Goal: Information Seeking & Learning: Learn about a topic

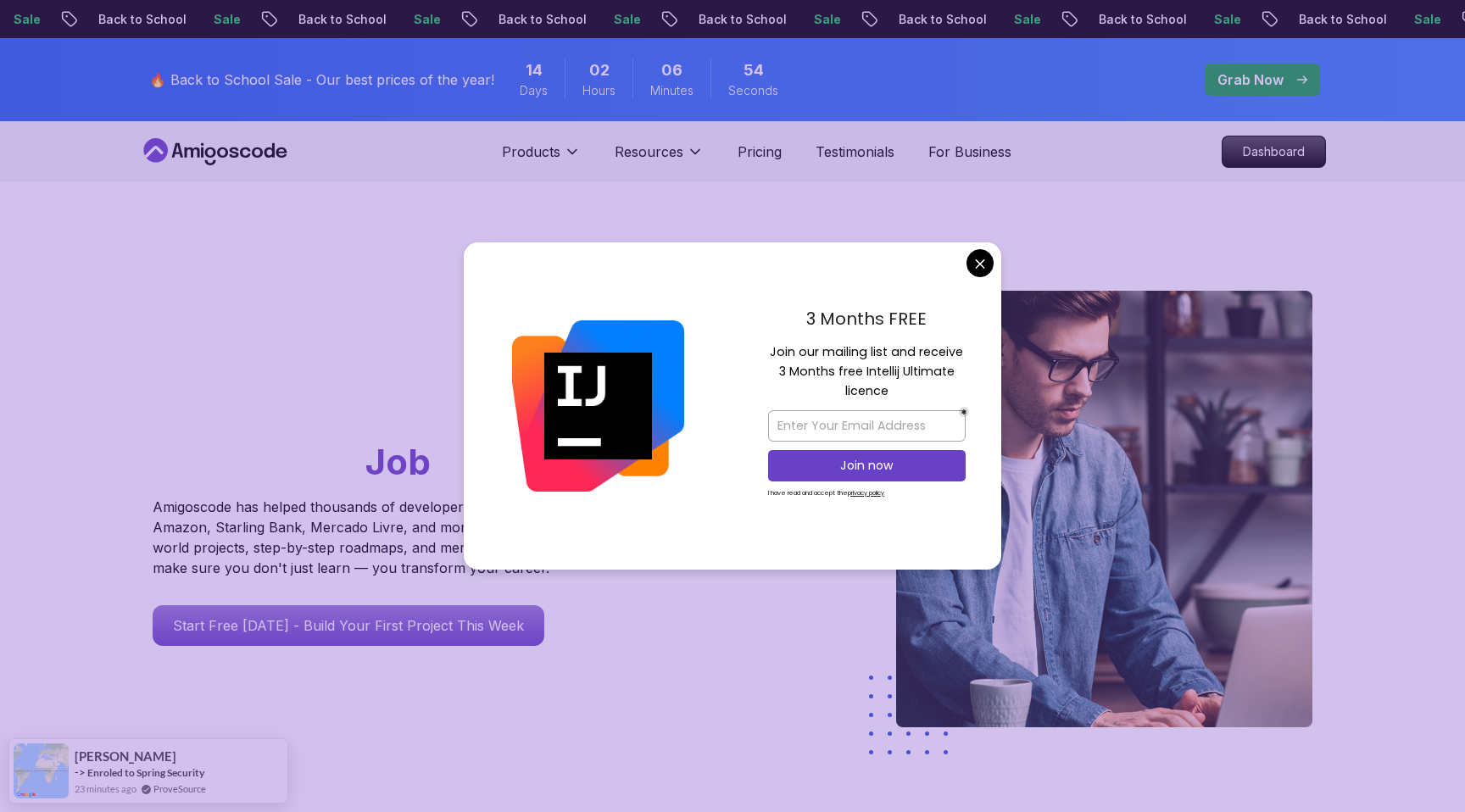
click at [408, 350] on h1 "Go From Learning to Hired: Master Java, Spring Boot & Cloud Skills That Get You…" at bounding box center [386, 389] width 467 height 196
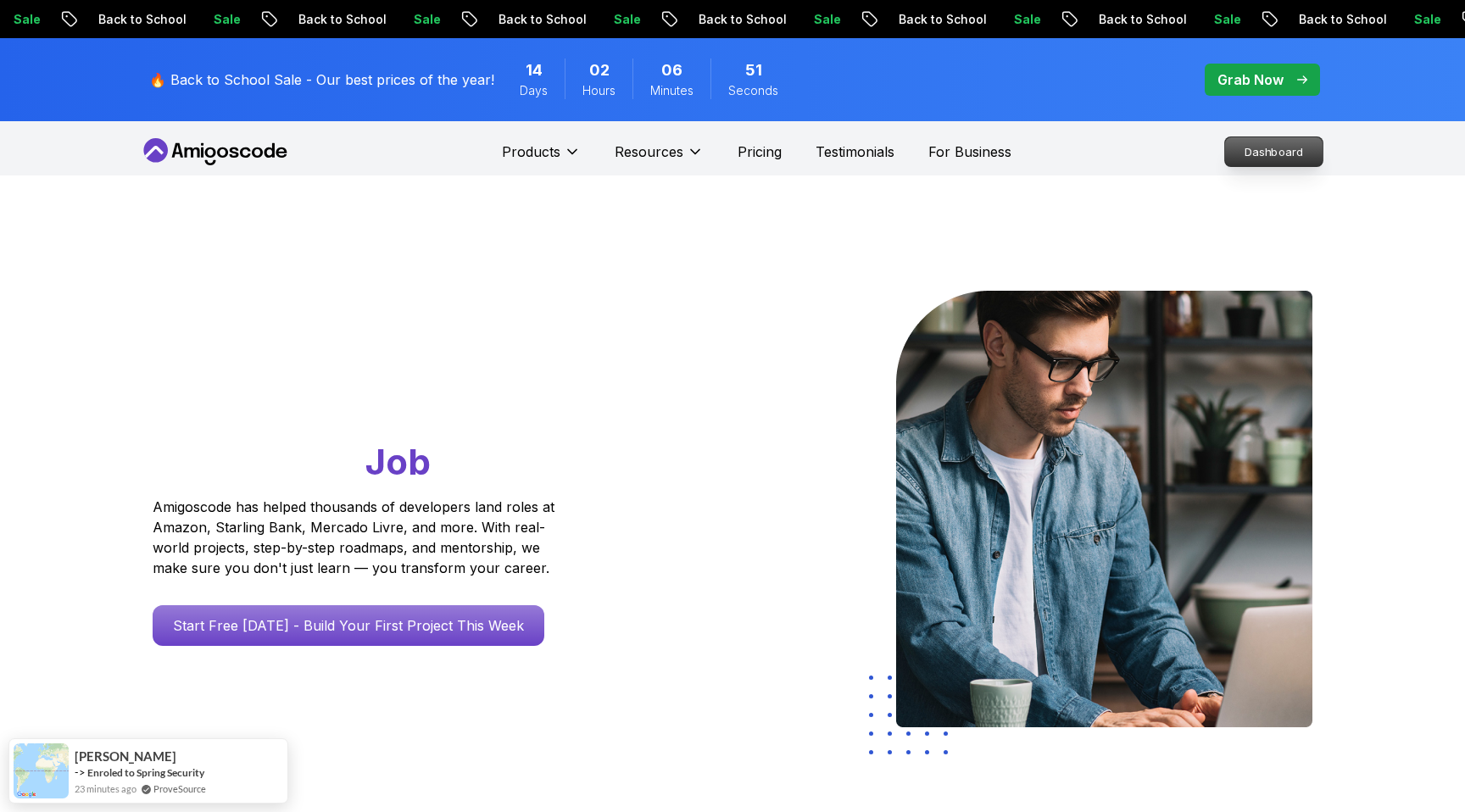
click at [1291, 141] on p "Dashboard" at bounding box center [1273, 151] width 98 height 29
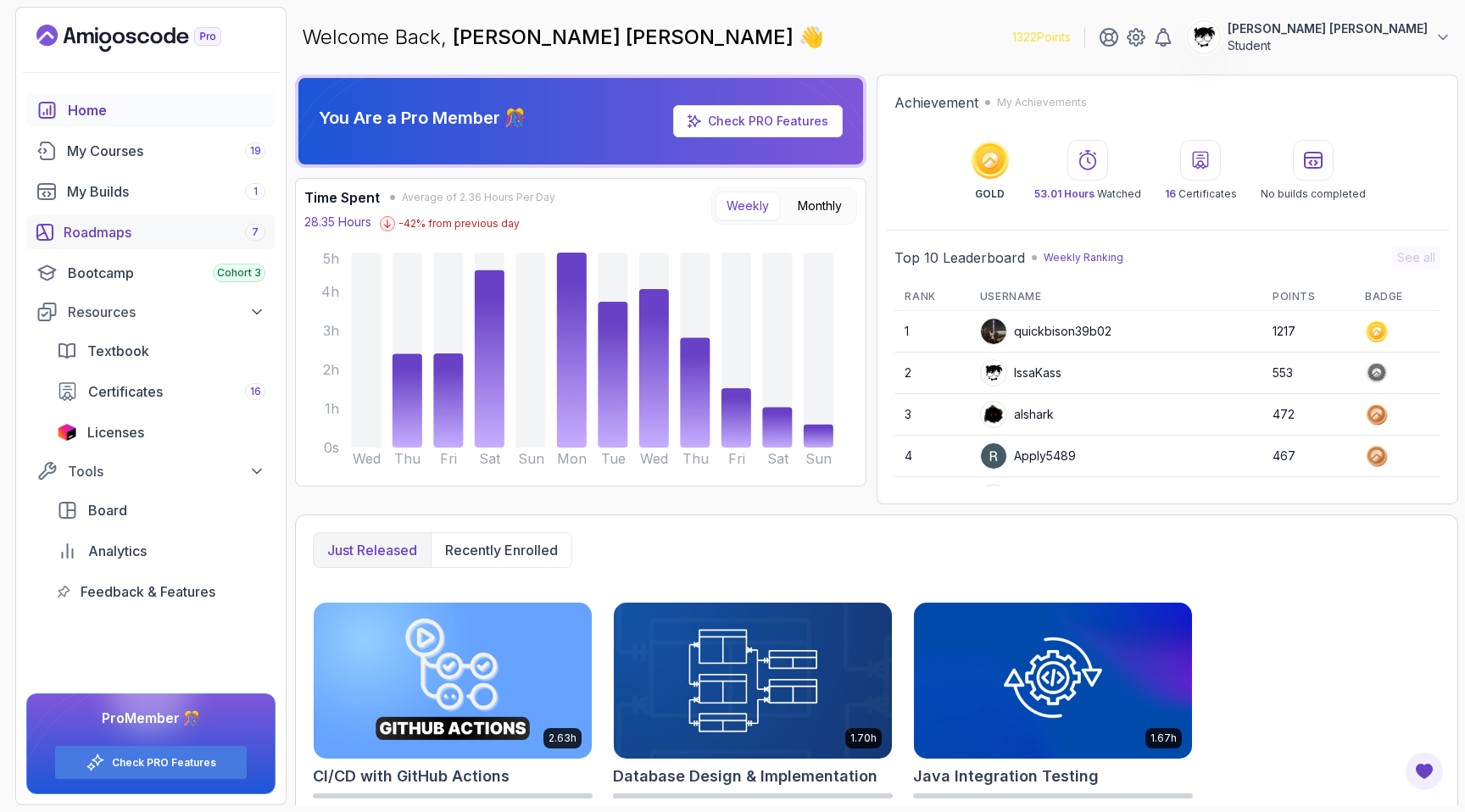
click at [93, 216] on link "Roadmaps 7" at bounding box center [150, 233] width 249 height 34
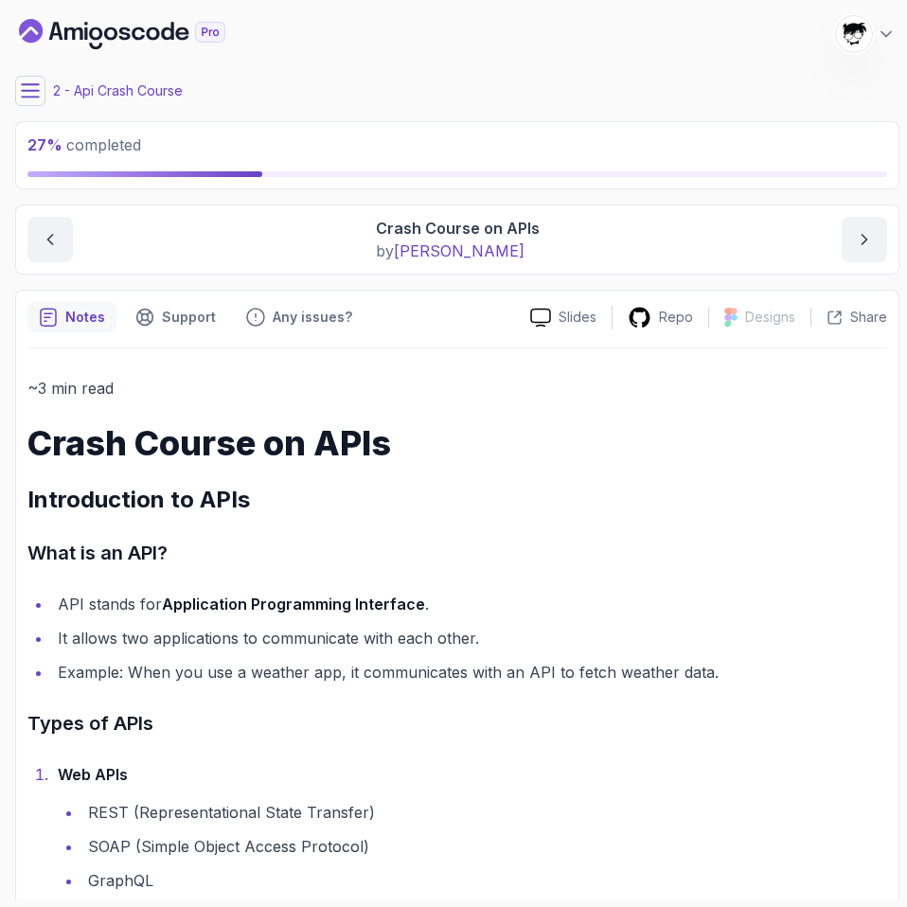
click at [23, 73] on main "My Courses Building APIs with Spring Boot 1322 Points [PERSON_NAME] [PERSON_NAM…" at bounding box center [457, 454] width 884 height 892
click at [33, 92] on icon at bounding box center [30, 90] width 19 height 19
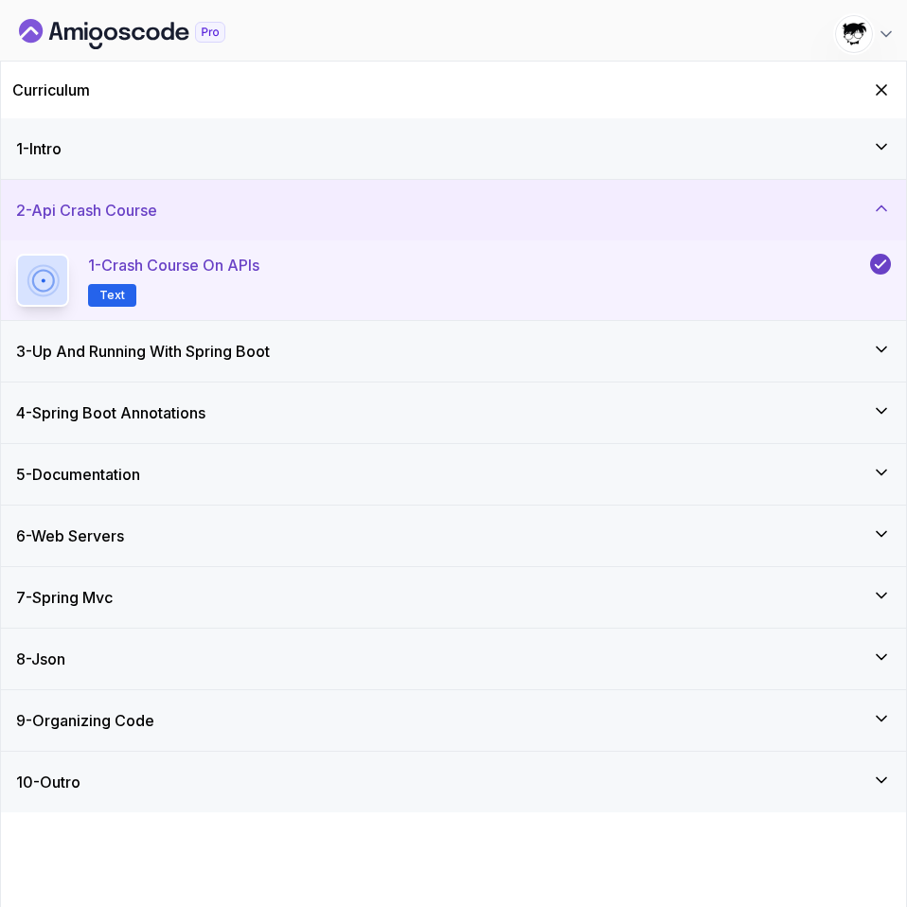
click at [100, 537] on h3 "6 - Web Servers" at bounding box center [70, 536] width 108 height 23
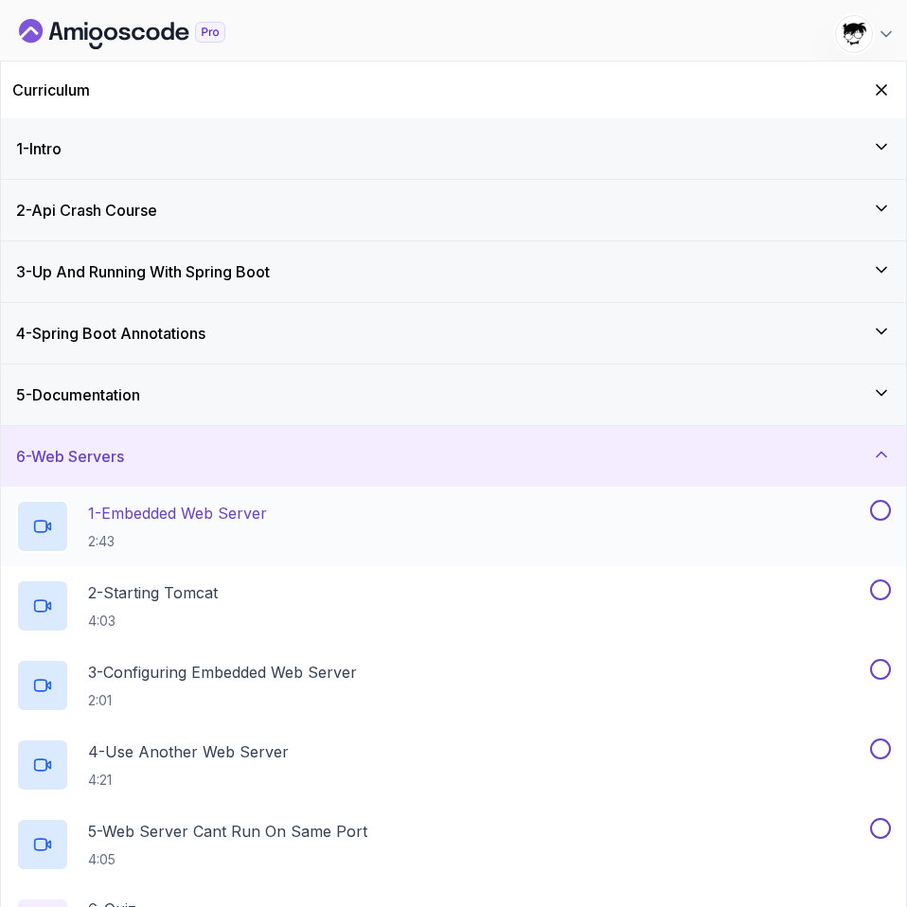
click at [138, 546] on p "2:43" at bounding box center [177, 541] width 179 height 19
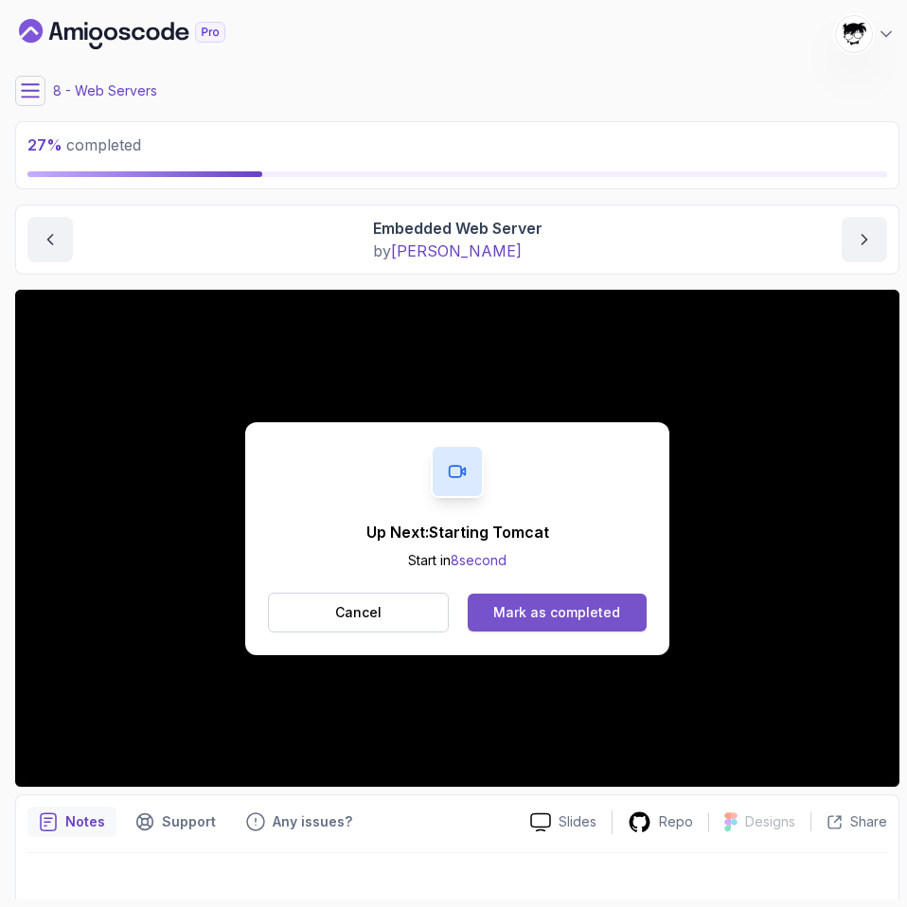
click at [556, 625] on button "Mark as completed" at bounding box center [557, 613] width 179 height 38
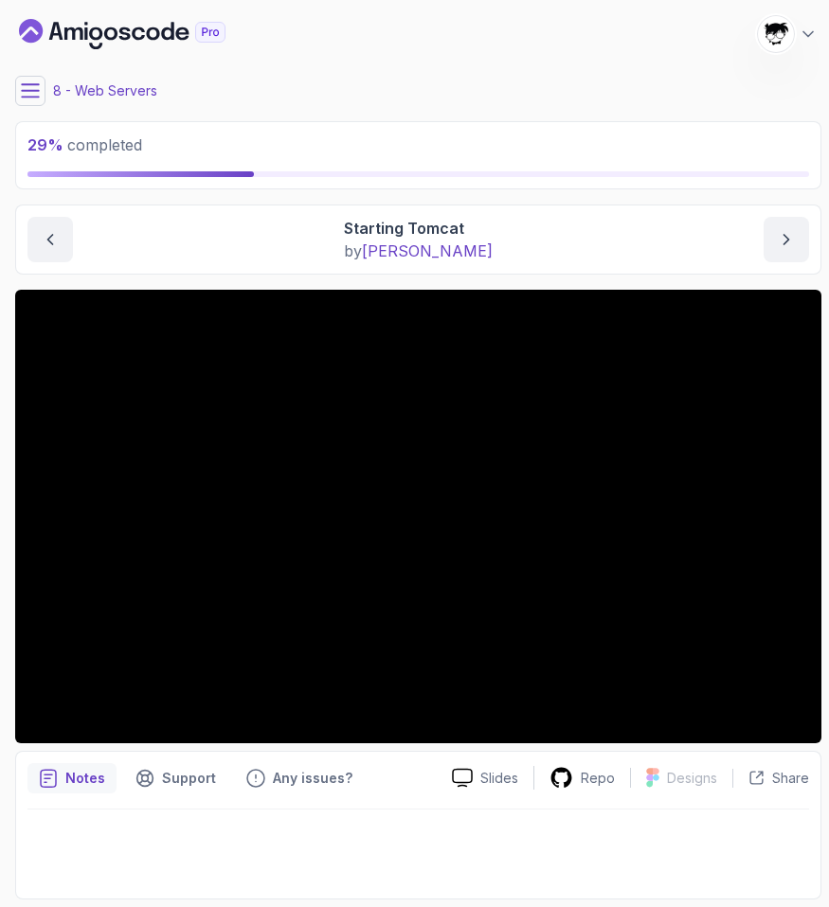
click at [42, 104] on button at bounding box center [30, 91] width 30 height 30
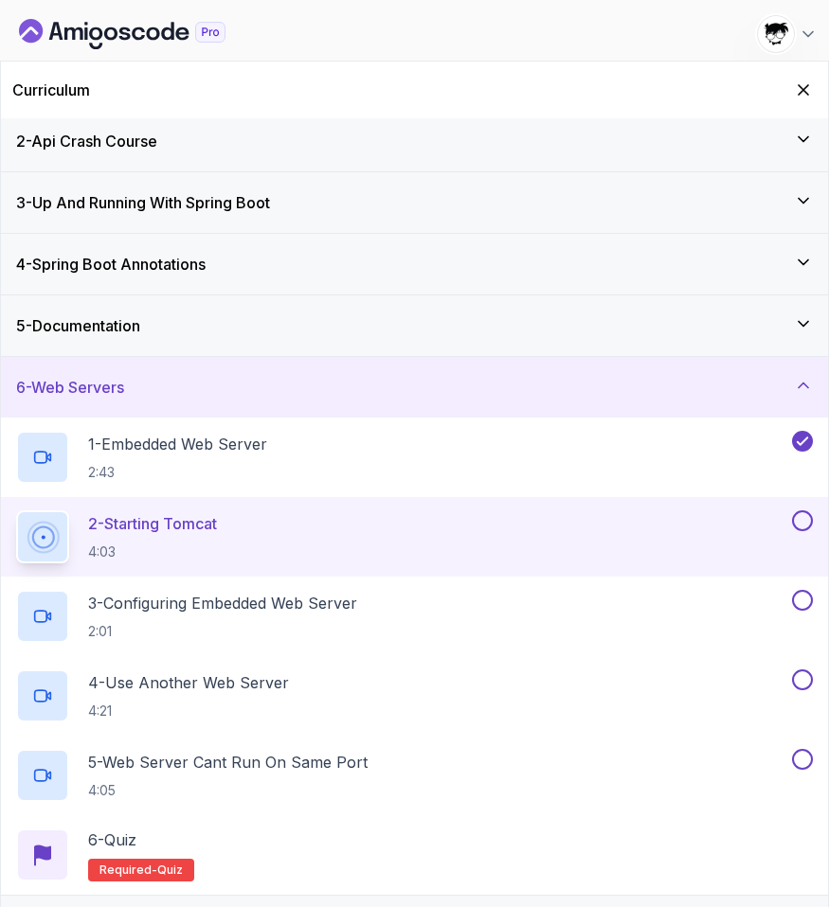
scroll to position [92, 0]
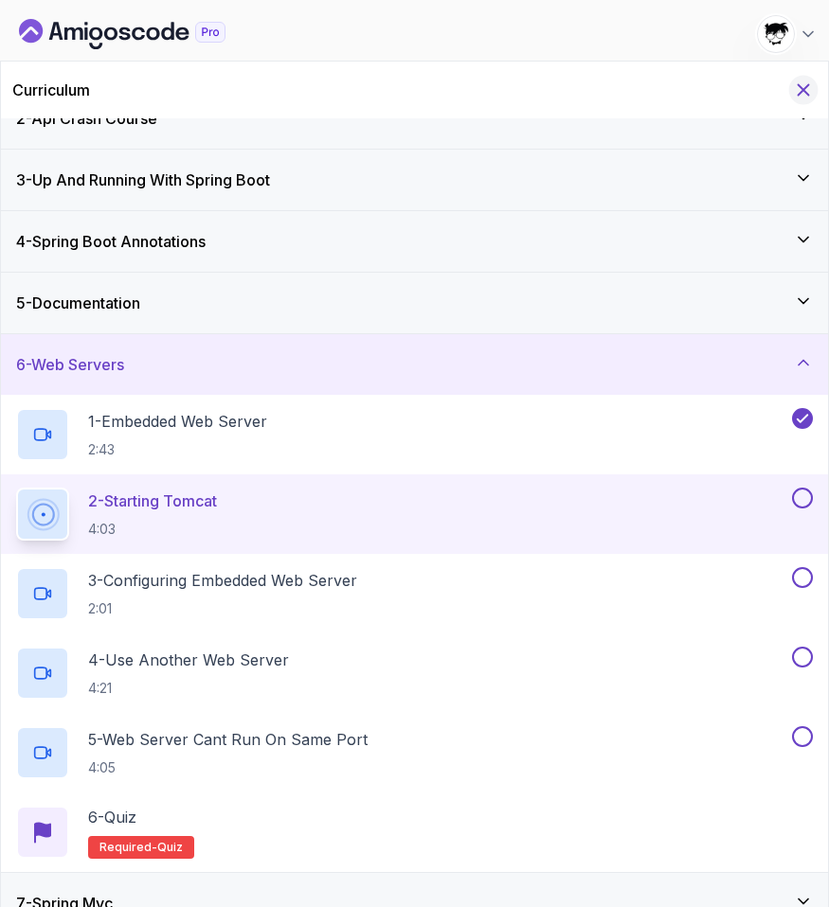
click at [807, 101] on div "Curriculum" at bounding box center [414, 90] width 827 height 57
click at [807, 101] on button "Hide Curriculum for mobile" at bounding box center [803, 90] width 29 height 29
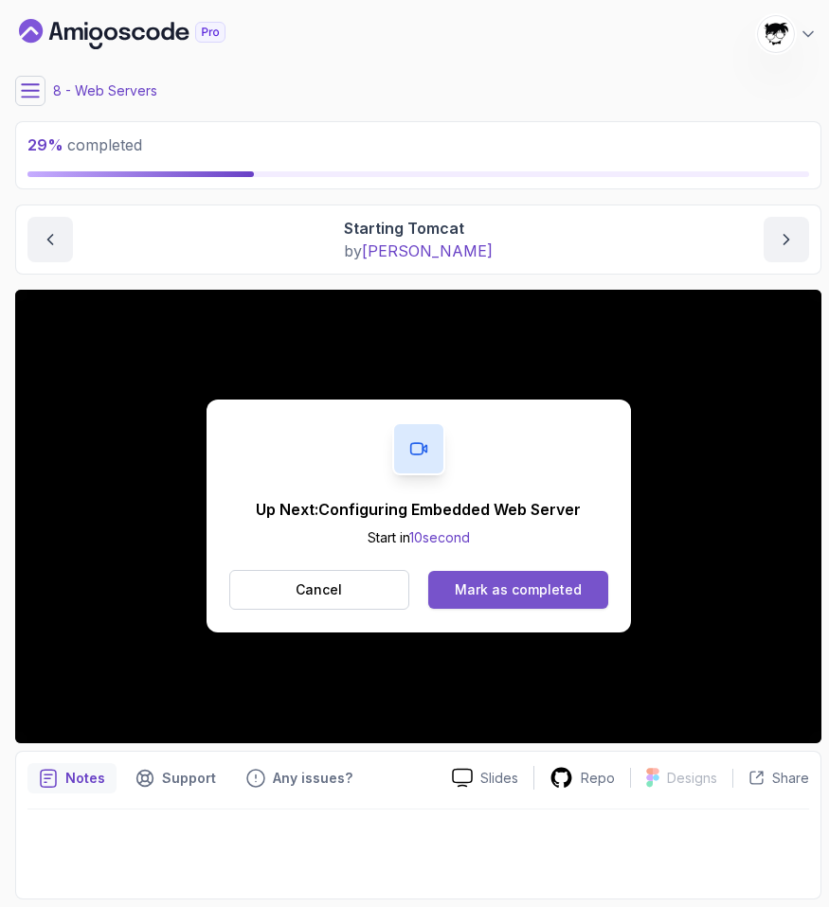
click at [546, 585] on div "Mark as completed" at bounding box center [518, 589] width 127 height 19
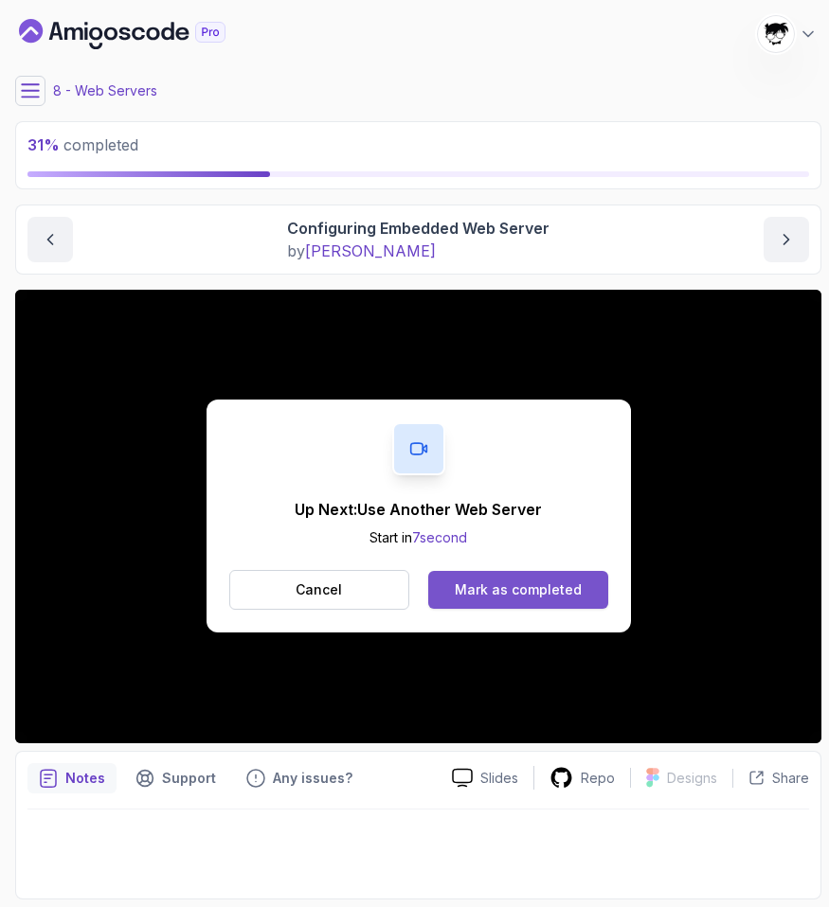
click at [515, 582] on div "Mark as completed" at bounding box center [518, 589] width 127 height 19
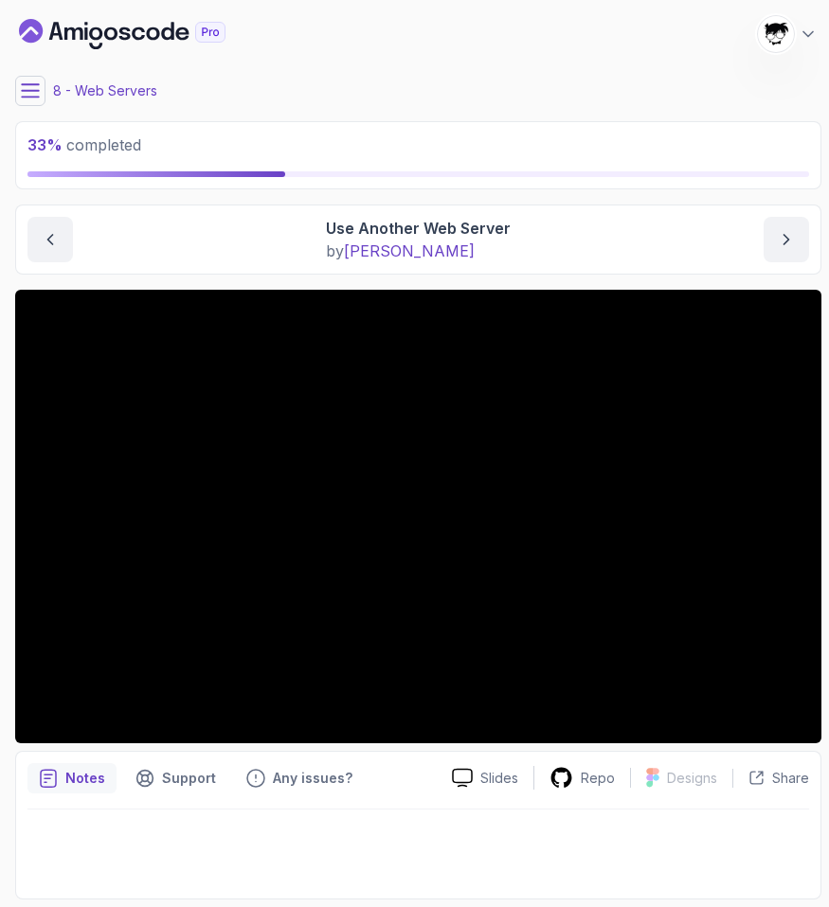
click at [18, 87] on button at bounding box center [30, 91] width 30 height 30
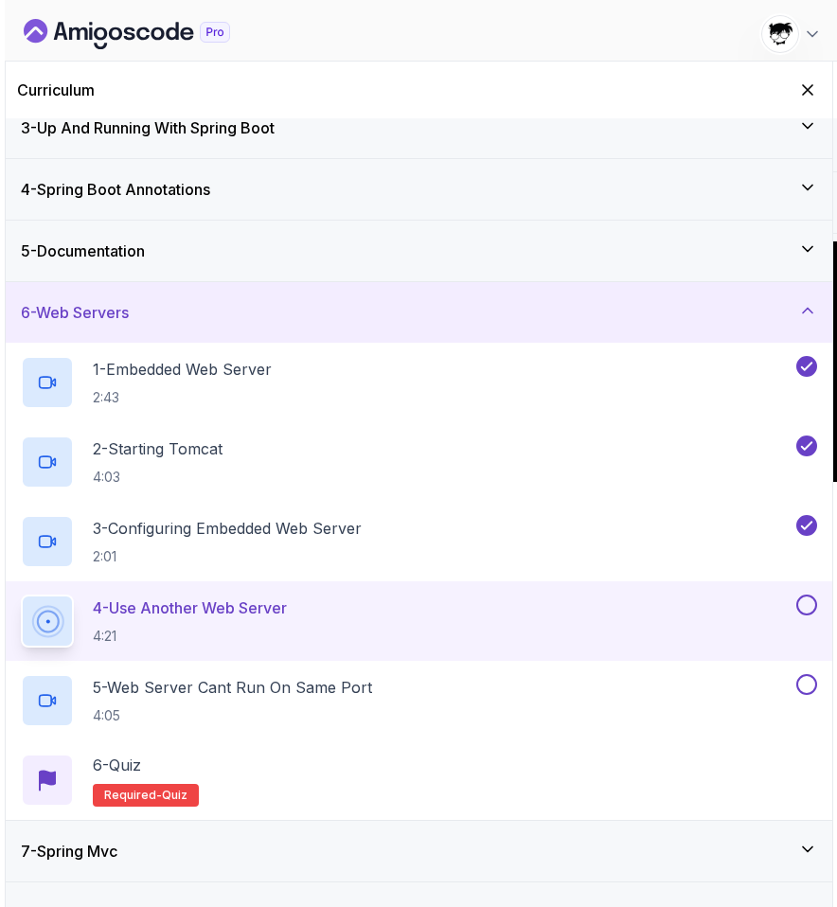
scroll to position [243, 0]
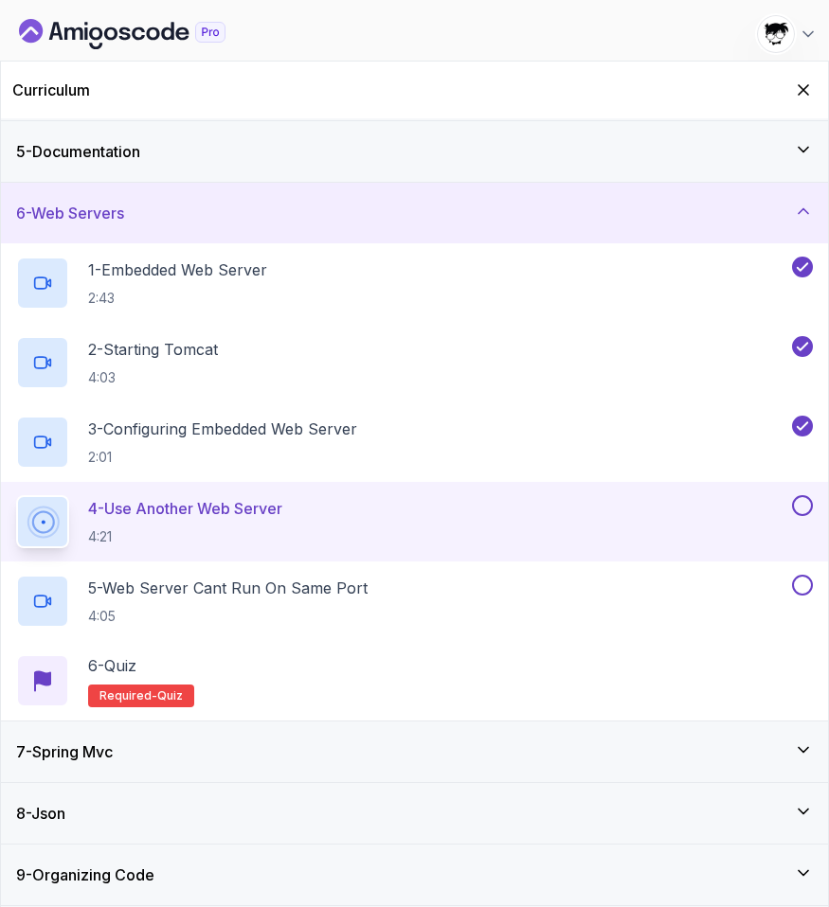
click at [812, 105] on div "Curriculum" at bounding box center [414, 90] width 827 height 57
click at [814, 89] on button "Hide Curriculum for mobile" at bounding box center [803, 90] width 29 height 29
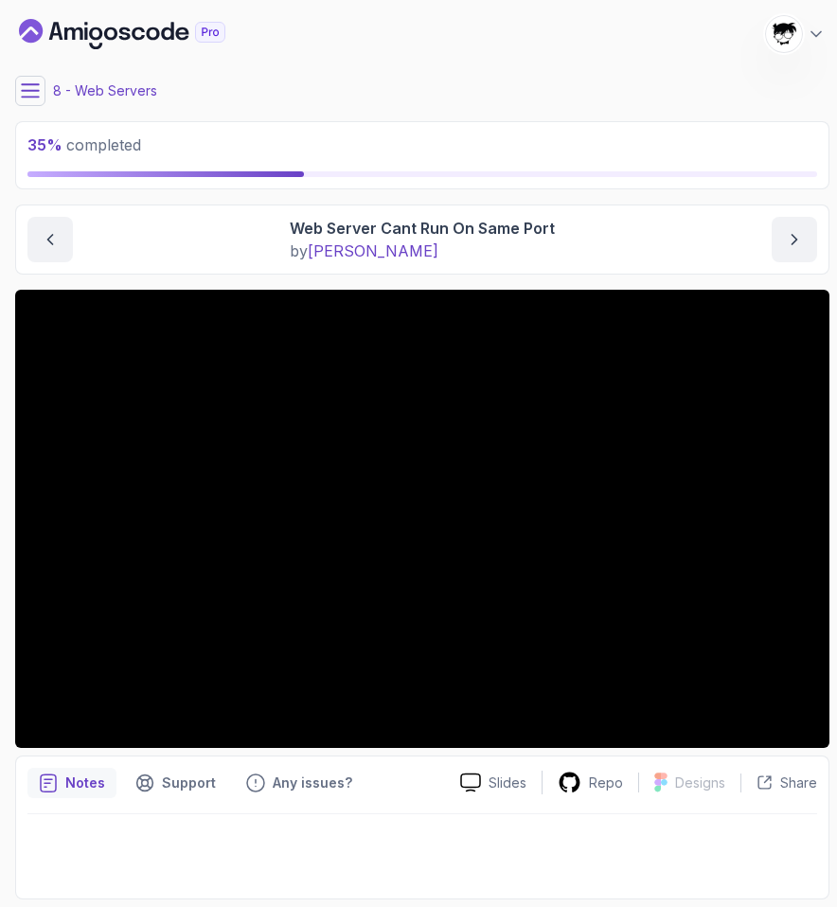
click at [29, 85] on icon at bounding box center [30, 90] width 19 height 19
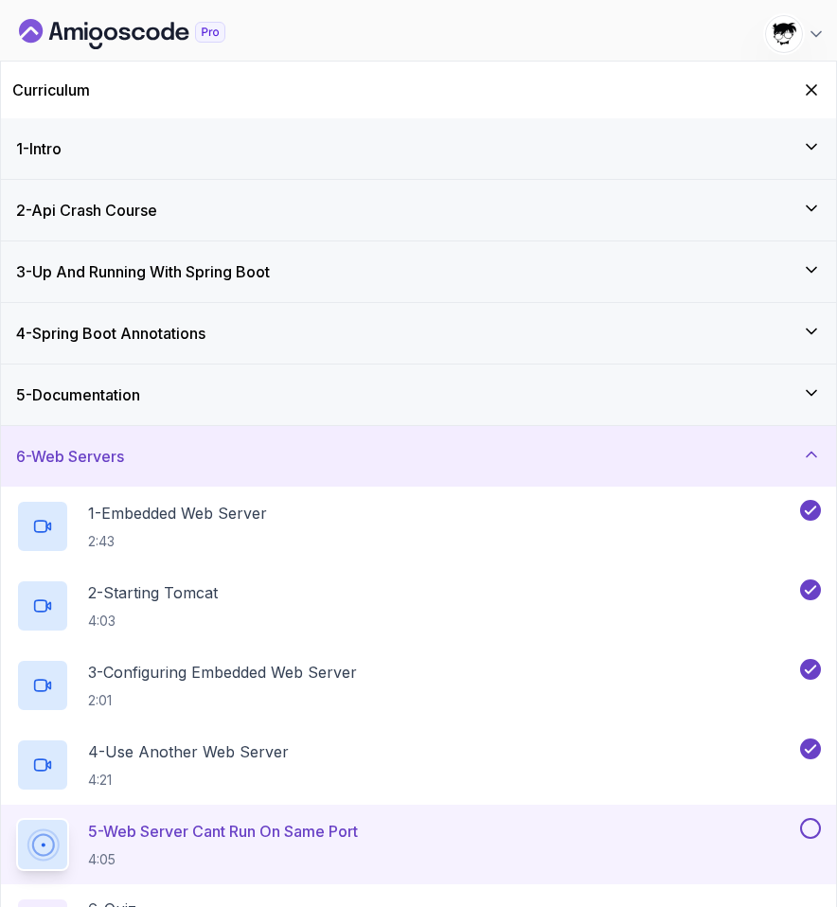
scroll to position [243, 0]
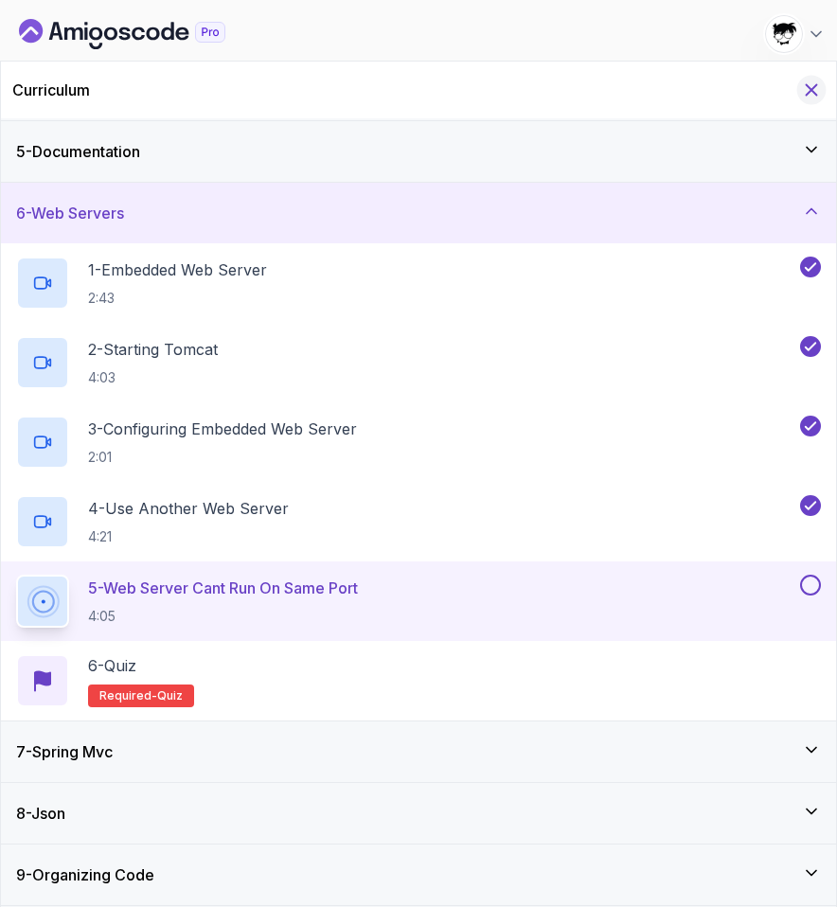
click at [821, 90] on icon "Hide Curriculum for mobile" at bounding box center [811, 90] width 21 height 21
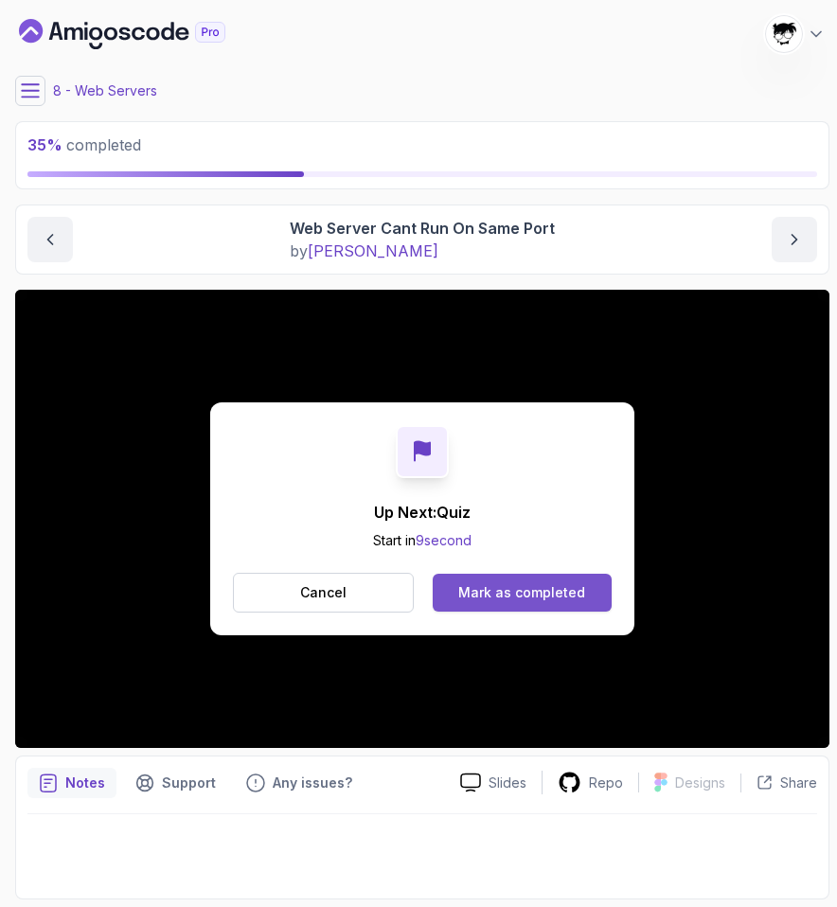
click at [471, 601] on div "Mark as completed" at bounding box center [521, 592] width 127 height 19
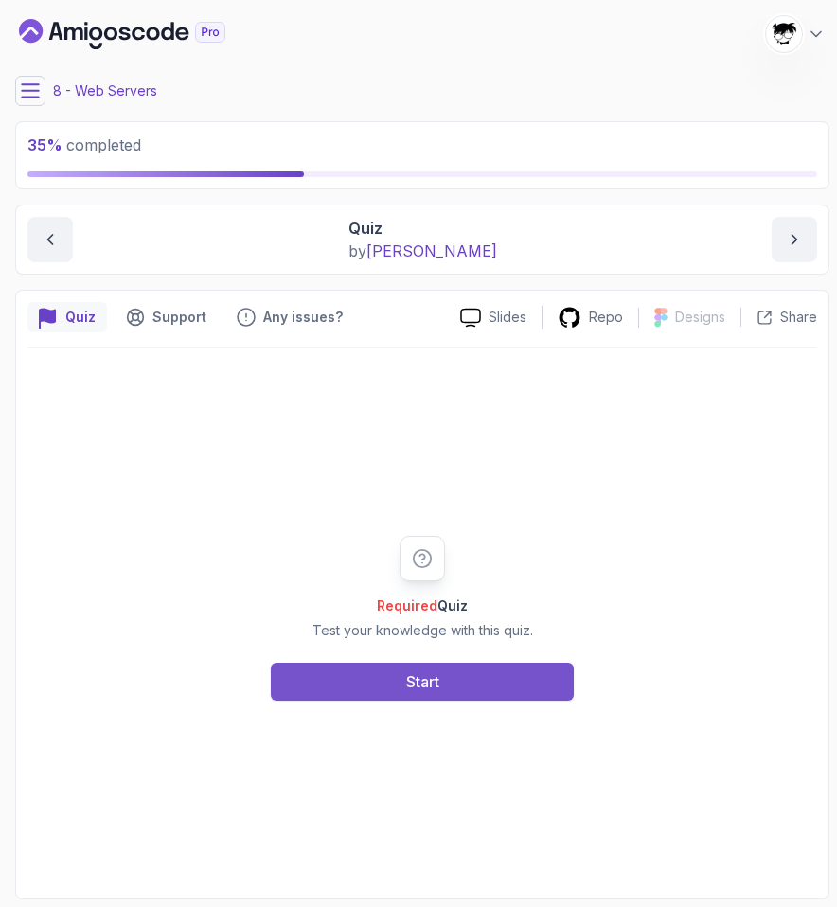
click at [451, 679] on button "Start" at bounding box center [422, 682] width 303 height 38
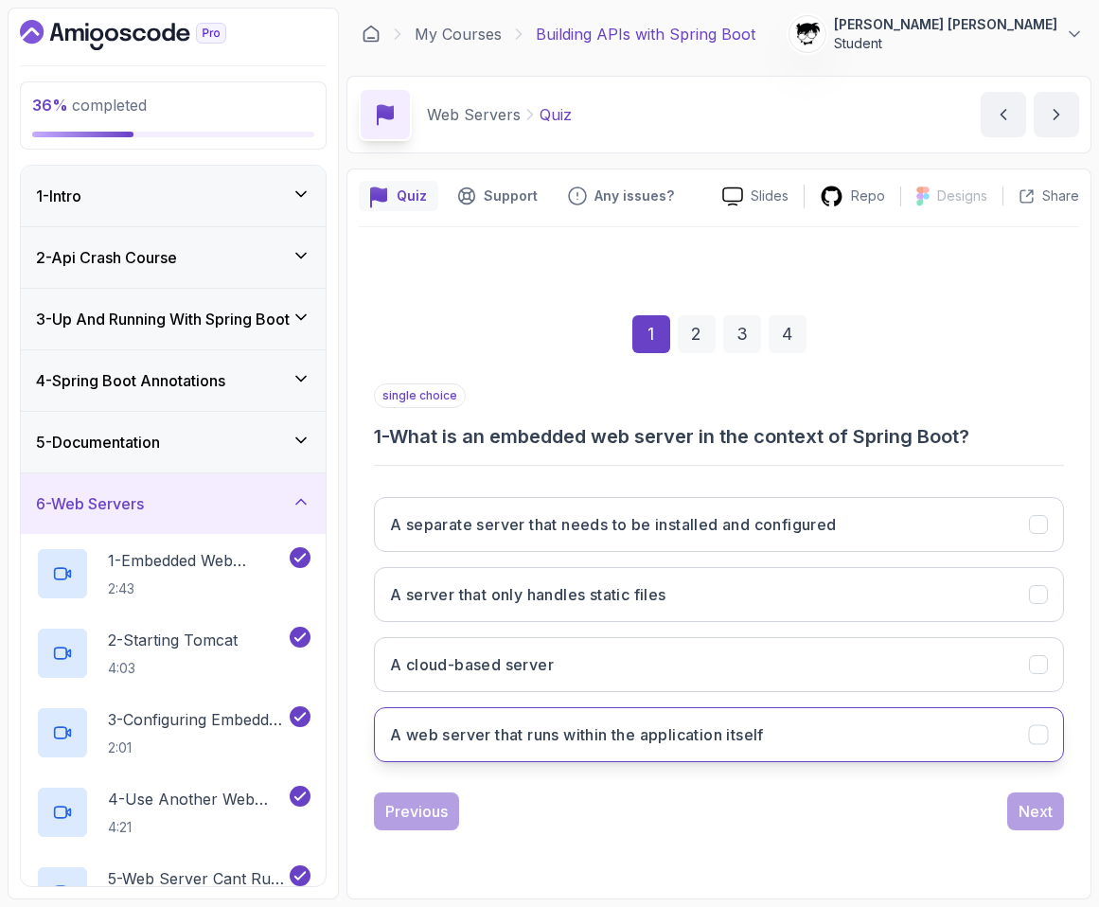
click at [511, 716] on button "A web server that runs within the application itself" at bounding box center [719, 734] width 690 height 55
click at [906, 815] on div "Next" at bounding box center [1036, 811] width 34 height 23
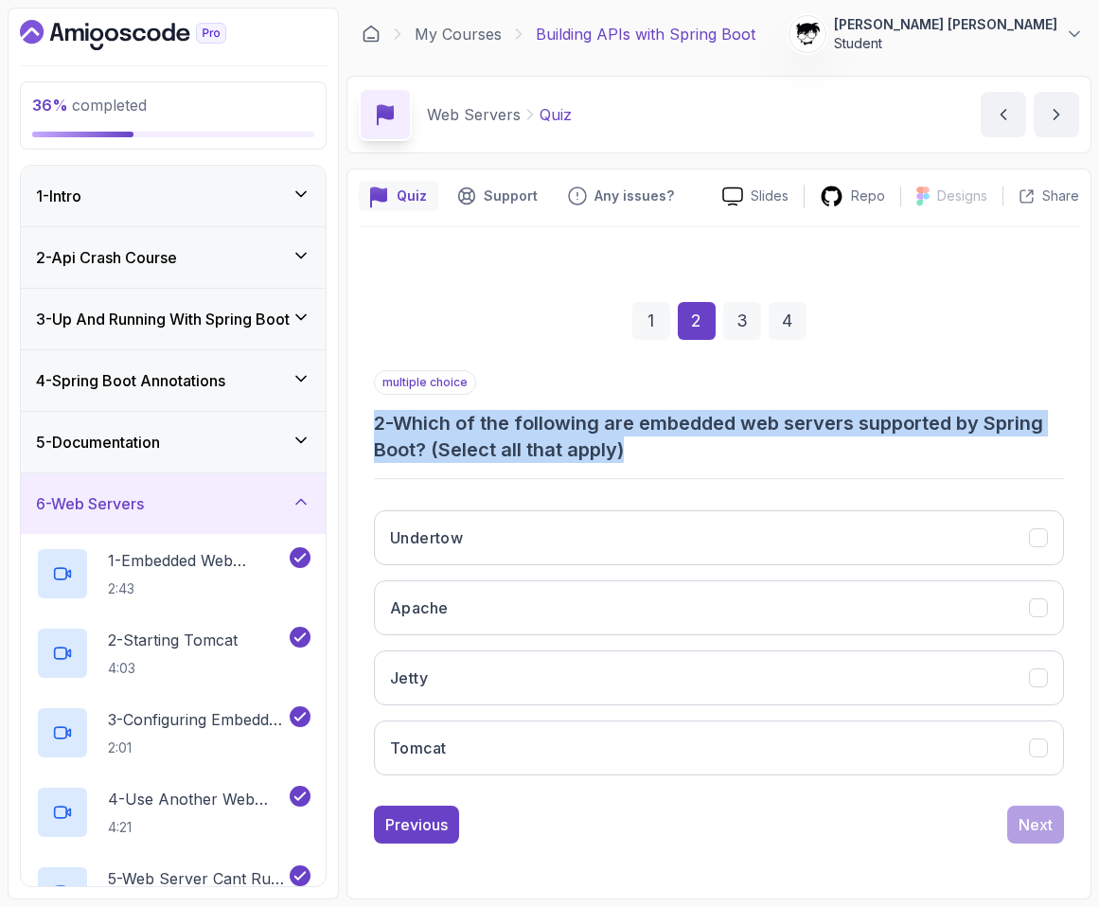
drag, startPoint x: 369, startPoint y: 435, endPoint x: 818, endPoint y: 448, distance: 449.0
click at [818, 448] on div "1 2 3 4 multiple choice 2 - Which of the following are embedded web servers sup…" at bounding box center [719, 558] width 721 height 602
click at [818, 448] on h3 "2 - Which of the following are embedded web servers supported by Spring Boot? (…" at bounding box center [719, 436] width 690 height 53
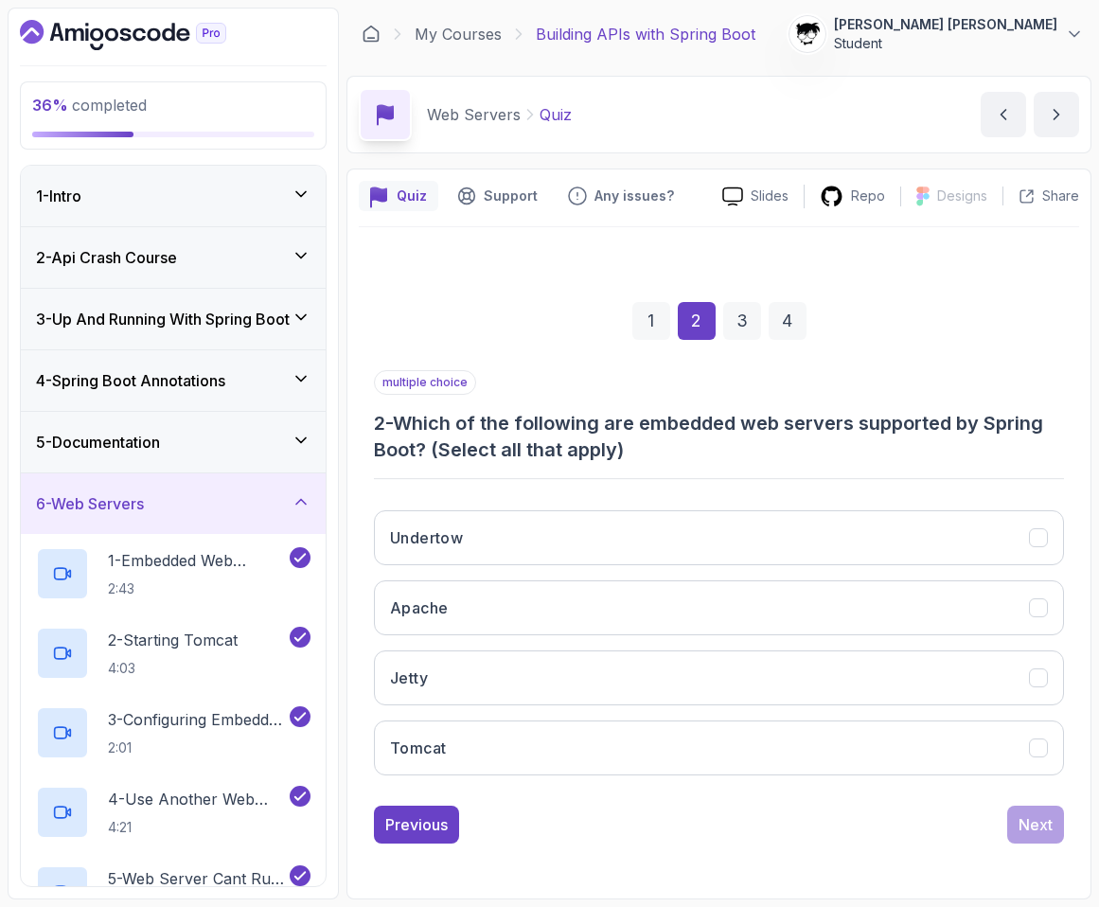
click at [489, 578] on div "Undertow Apache Jetty Tomcat" at bounding box center [719, 642] width 690 height 295
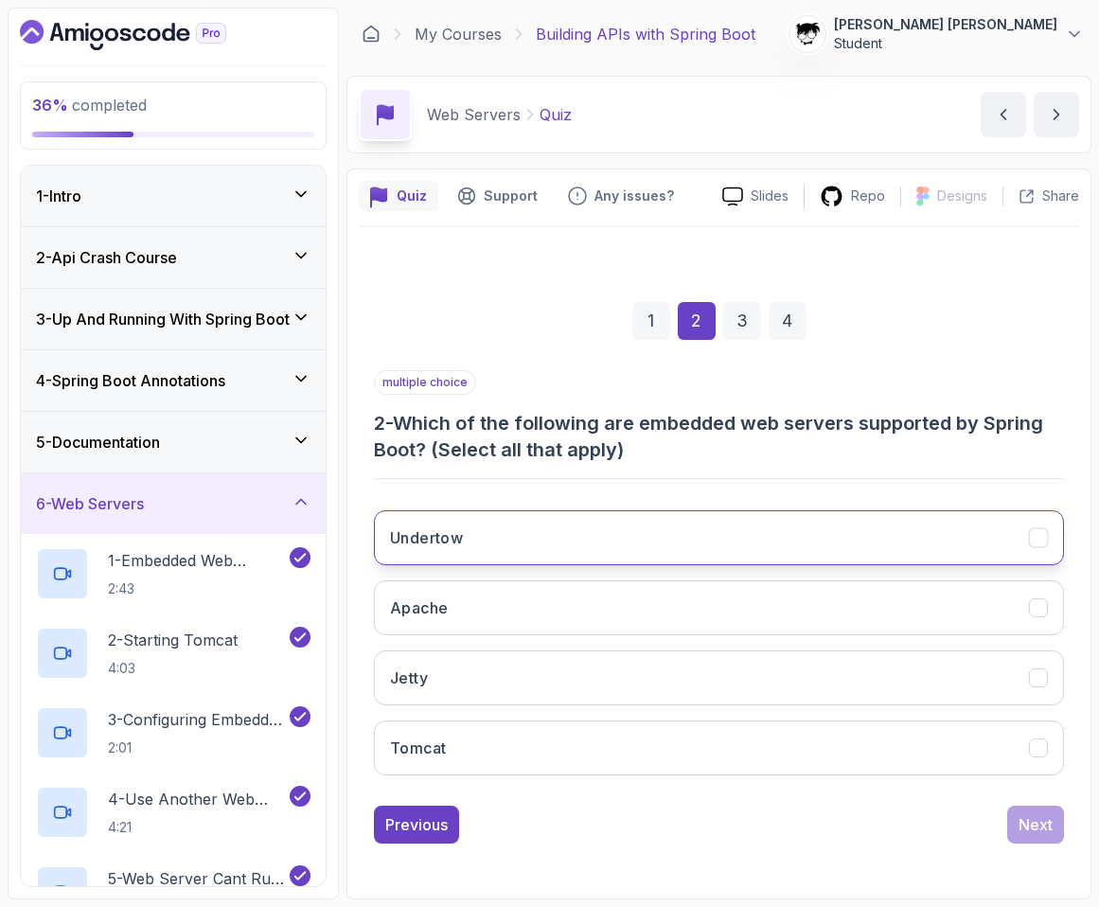
click at [471, 555] on button "Undertow" at bounding box center [719, 537] width 690 height 55
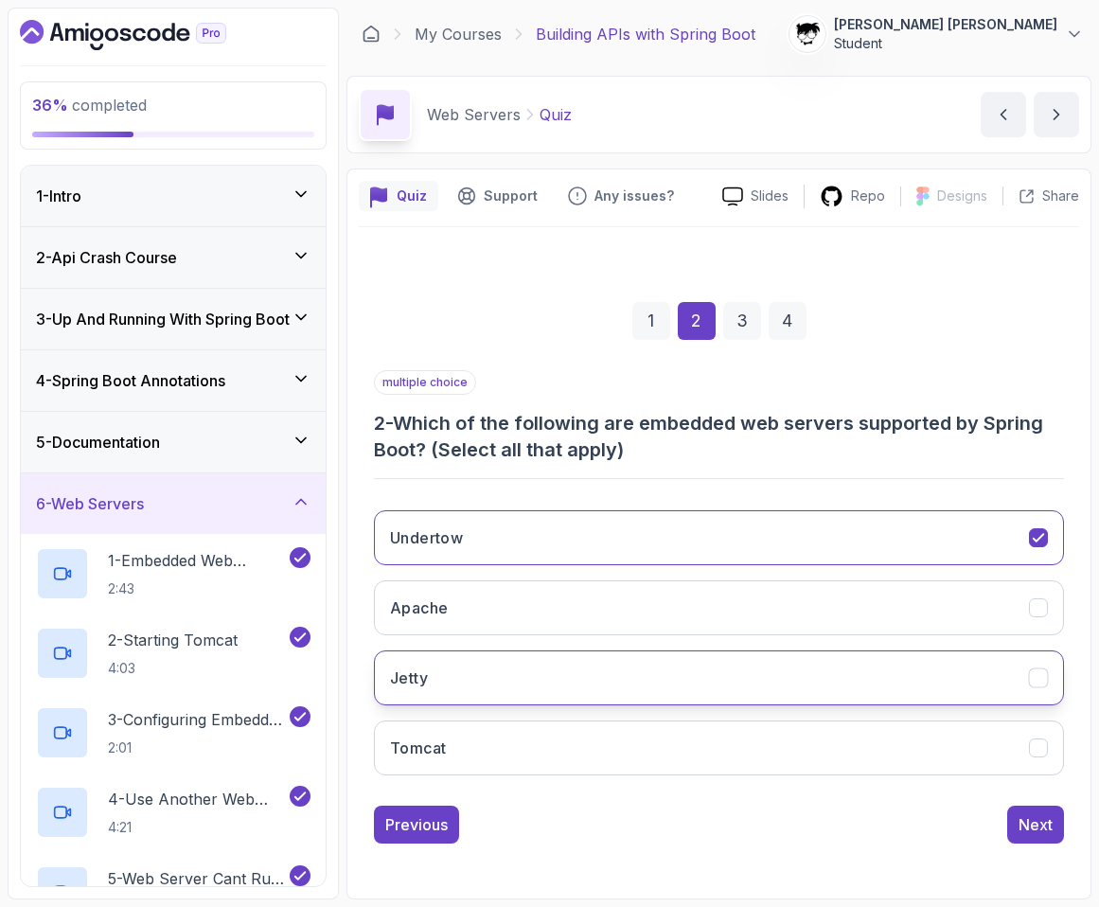
click at [474, 662] on button "Jetty" at bounding box center [719, 678] width 690 height 55
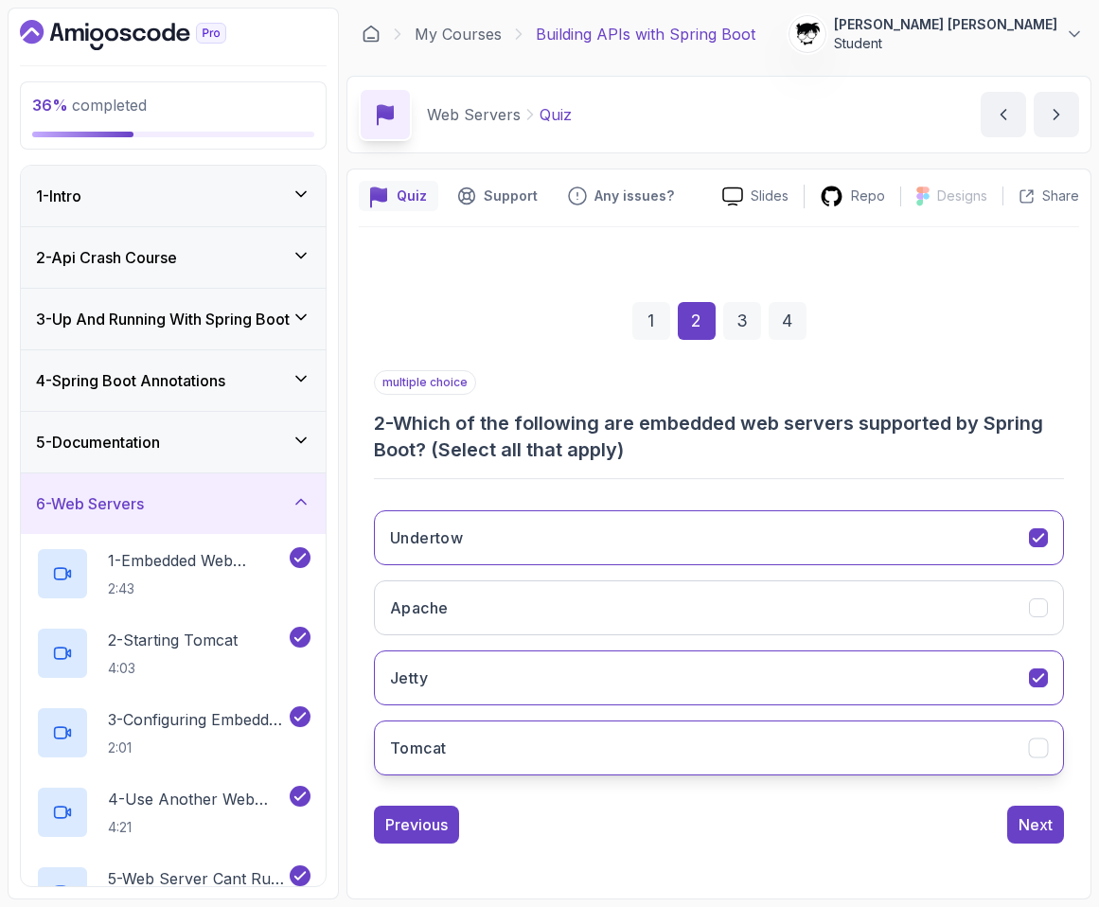
click at [475, 739] on button "Tomcat" at bounding box center [719, 748] width 690 height 55
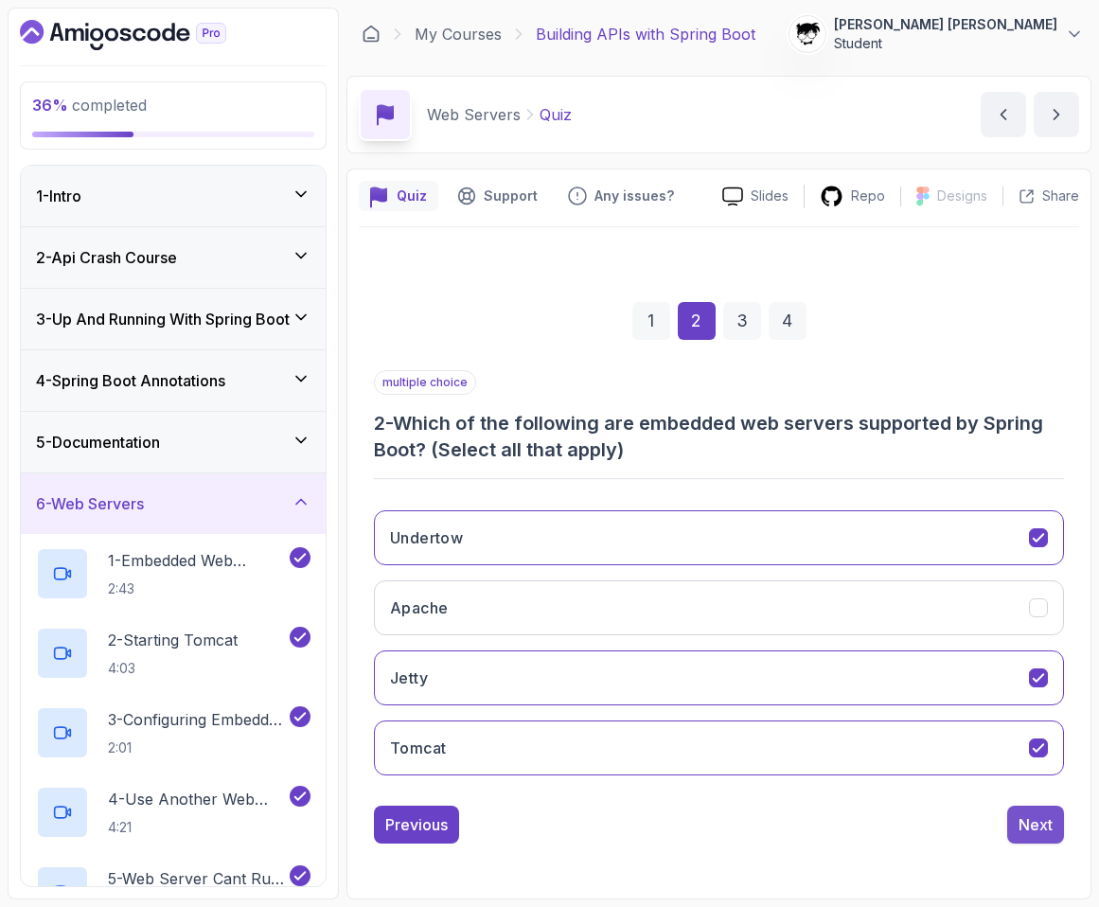
click at [906, 820] on div "Next" at bounding box center [1036, 824] width 34 height 23
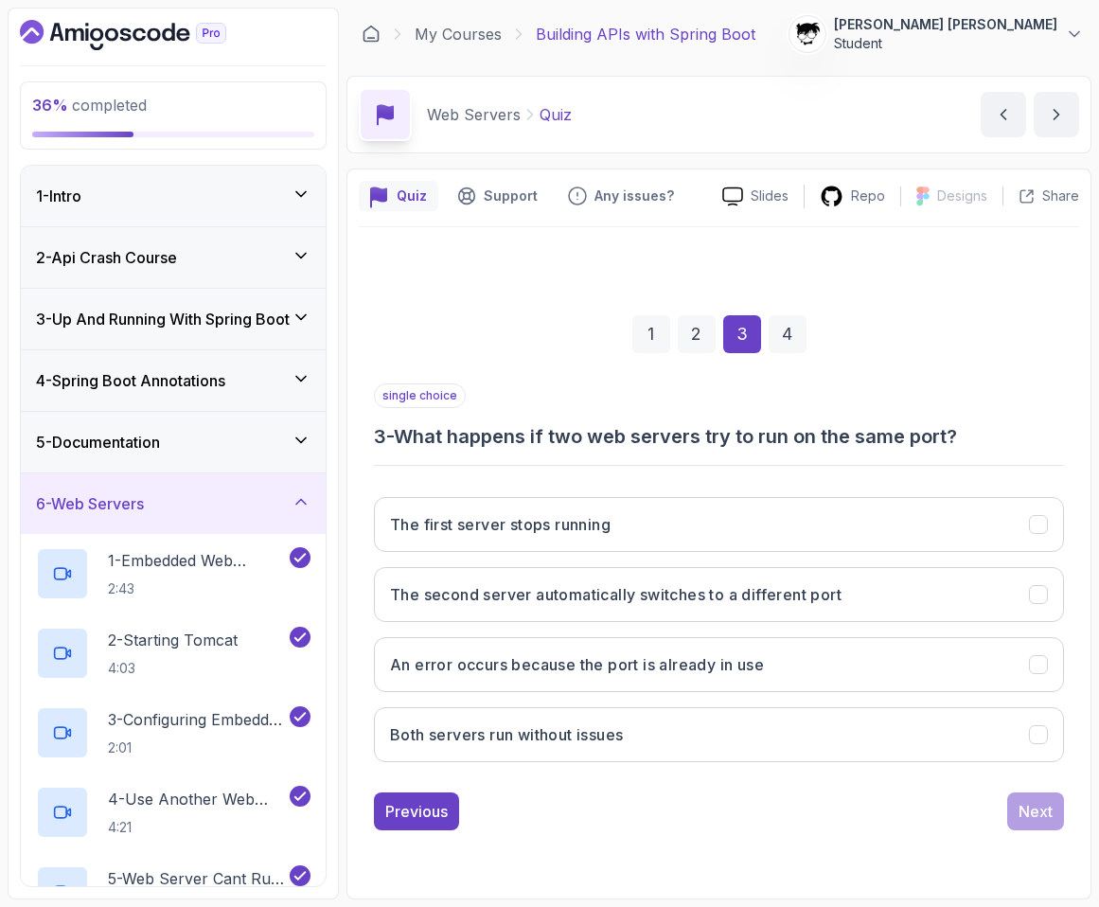
click at [427, 445] on h3 "3 - What happens if two web servers try to run on the same port?" at bounding box center [719, 436] width 690 height 27
click at [421, 461] on div "single choice 3 - What happens if two web servers try to run on the same port? …" at bounding box center [719, 580] width 690 height 394
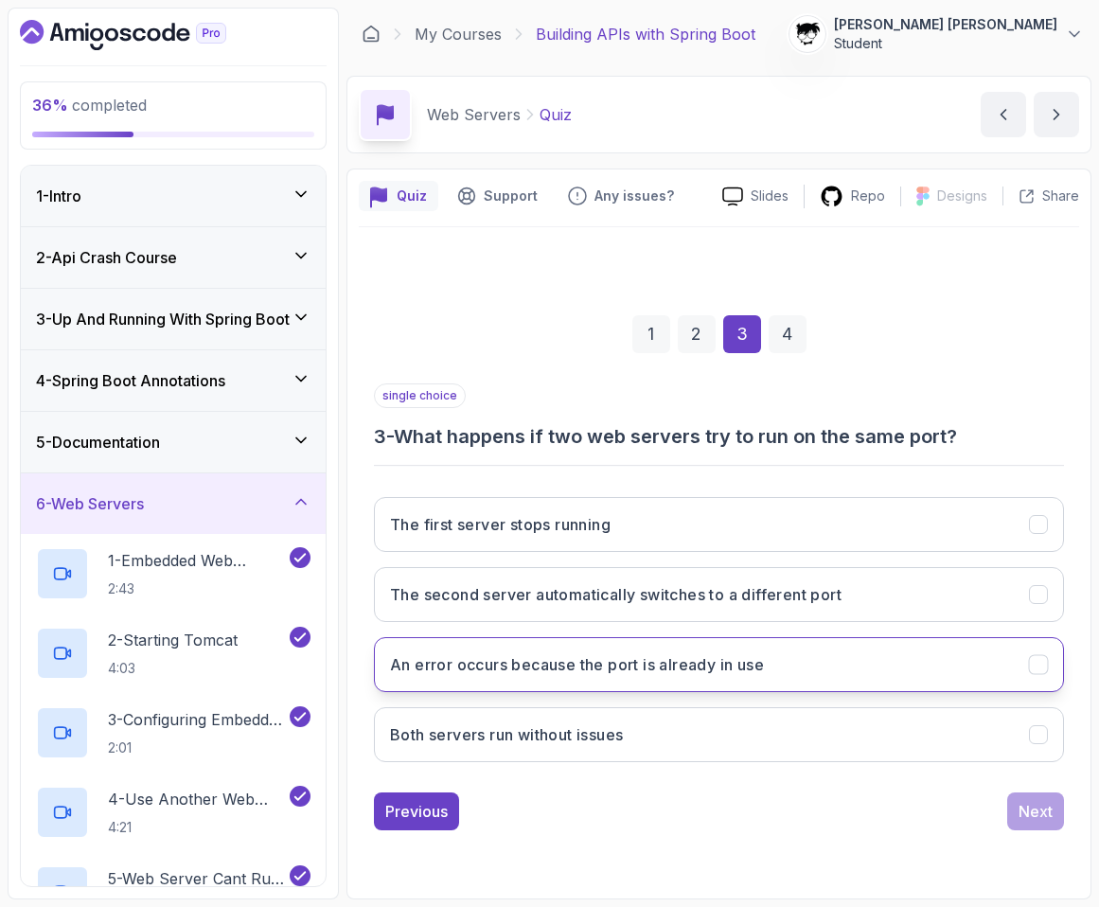
click at [540, 648] on button "An error occurs because the port is already in use" at bounding box center [719, 664] width 690 height 55
click at [906, 809] on div "Next" at bounding box center [1036, 811] width 34 height 23
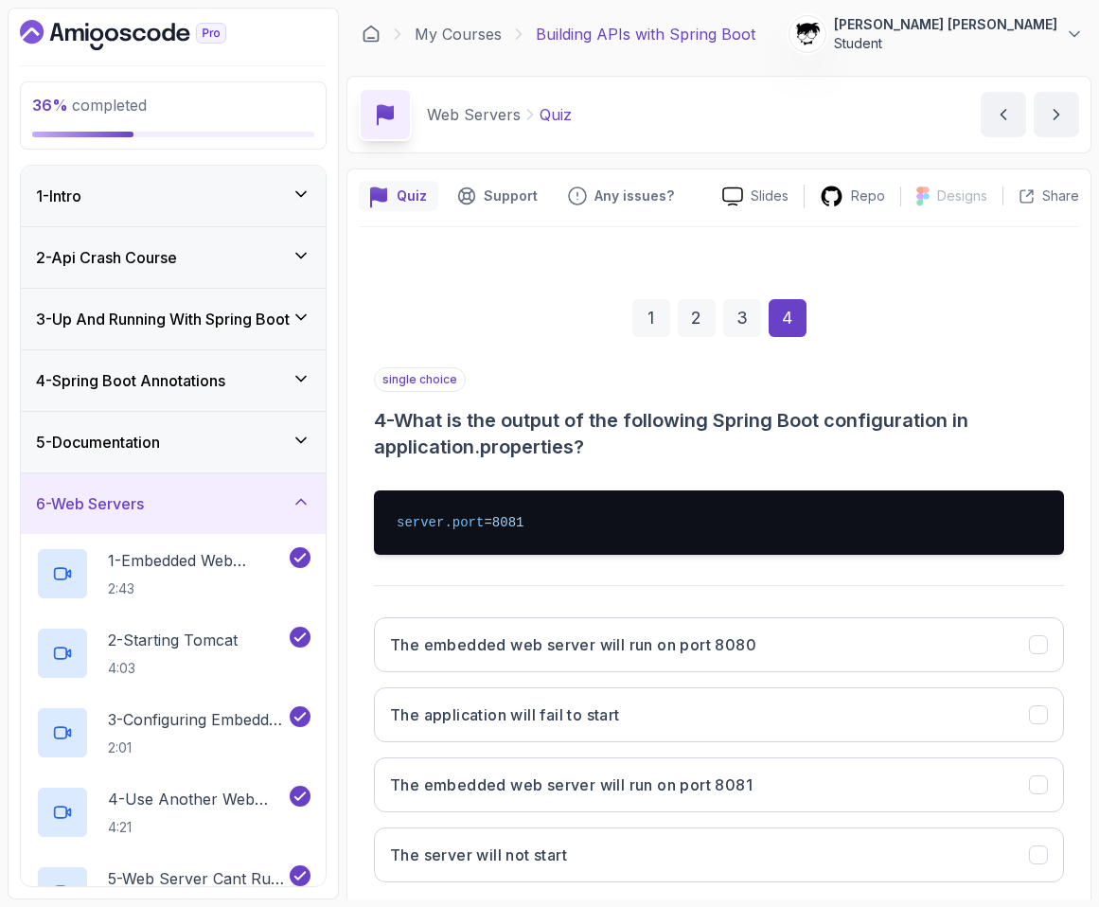
scroll to position [105, 0]
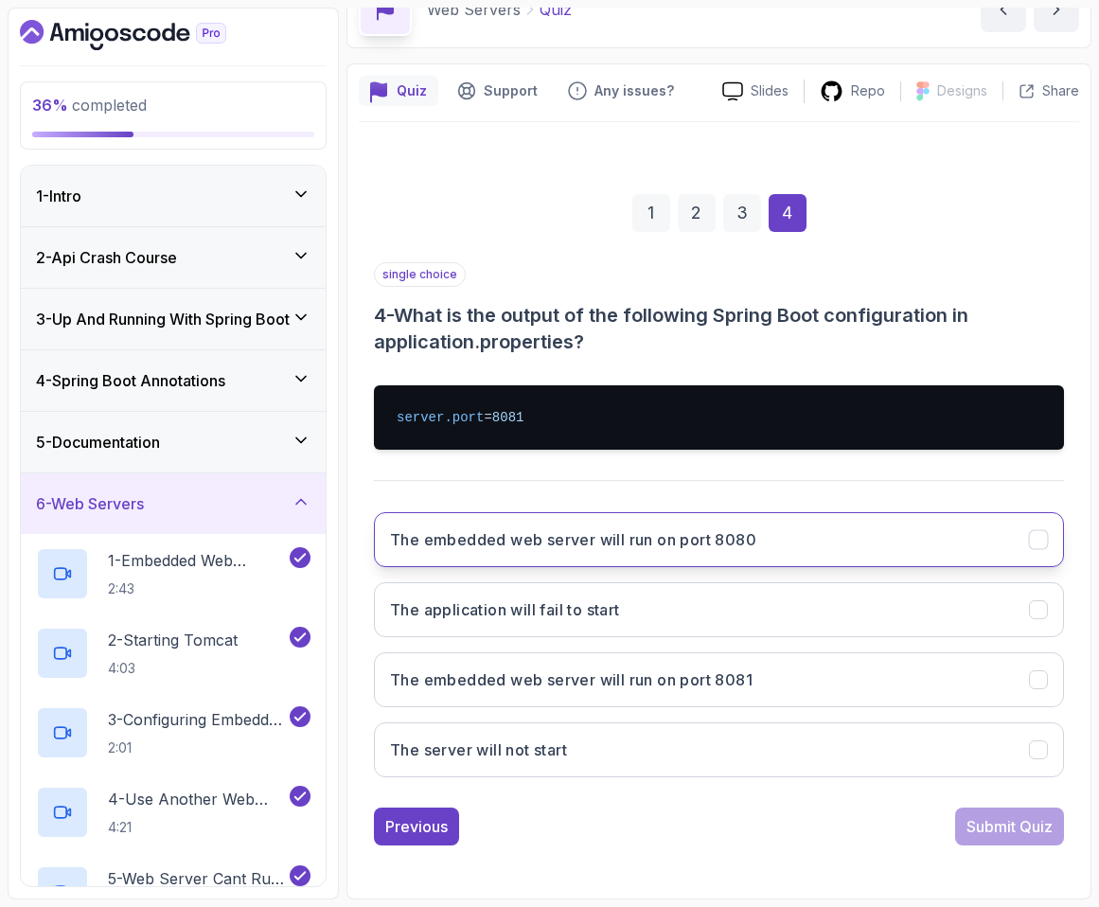
click at [816, 547] on button "The embedded web server will run on port 8080" at bounding box center [719, 539] width 690 height 55
click at [793, 715] on div "The embedded web server will run on port 8080 The application will fail to star…" at bounding box center [719, 644] width 690 height 295
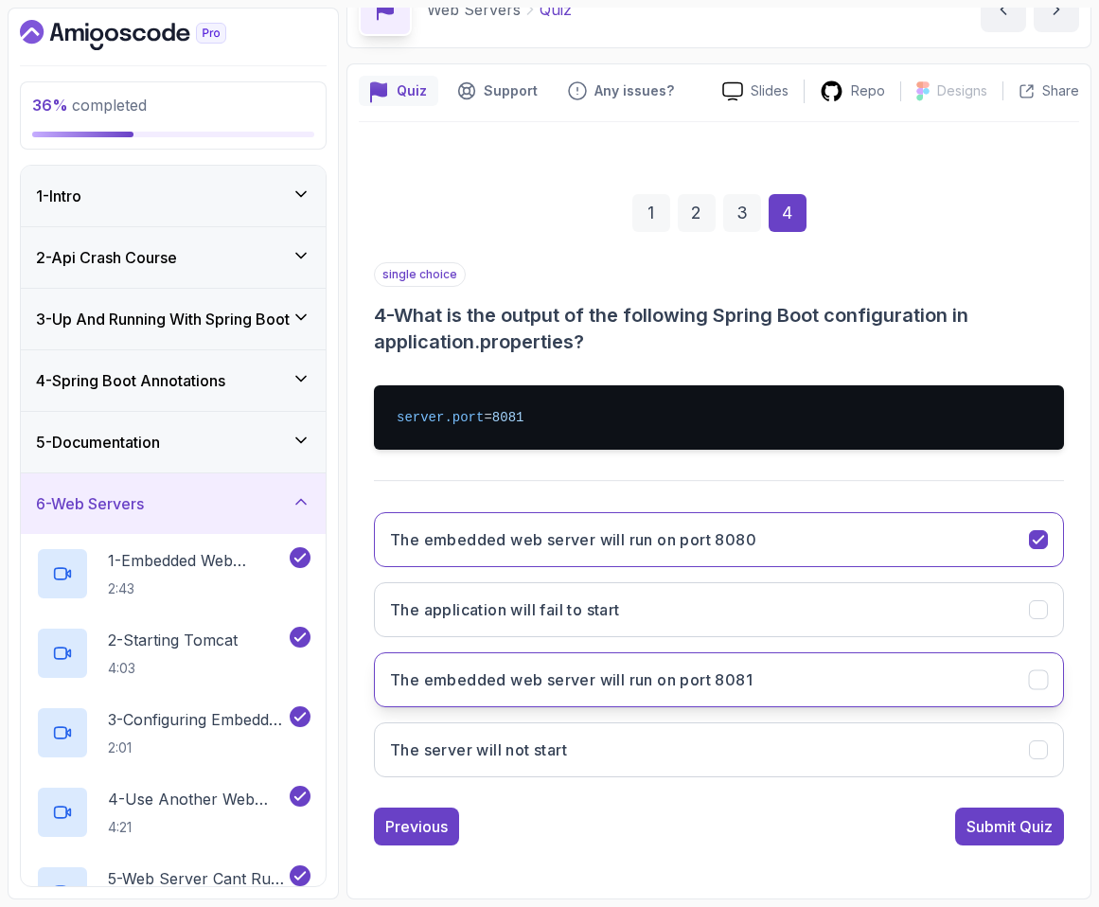
click at [779, 699] on button "The embedded web server will run on port 8081" at bounding box center [719, 679] width 690 height 55
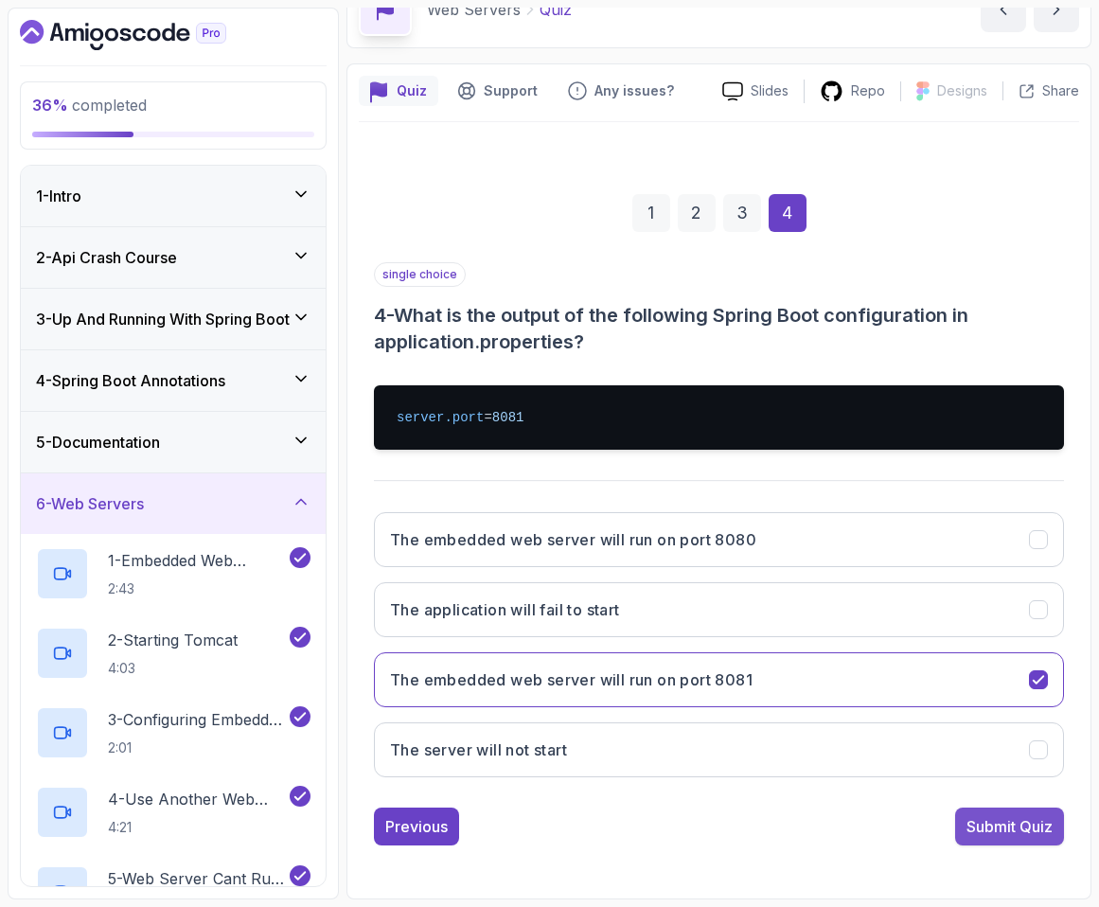
click at [906, 824] on div "Submit Quiz" at bounding box center [1010, 826] width 86 height 23
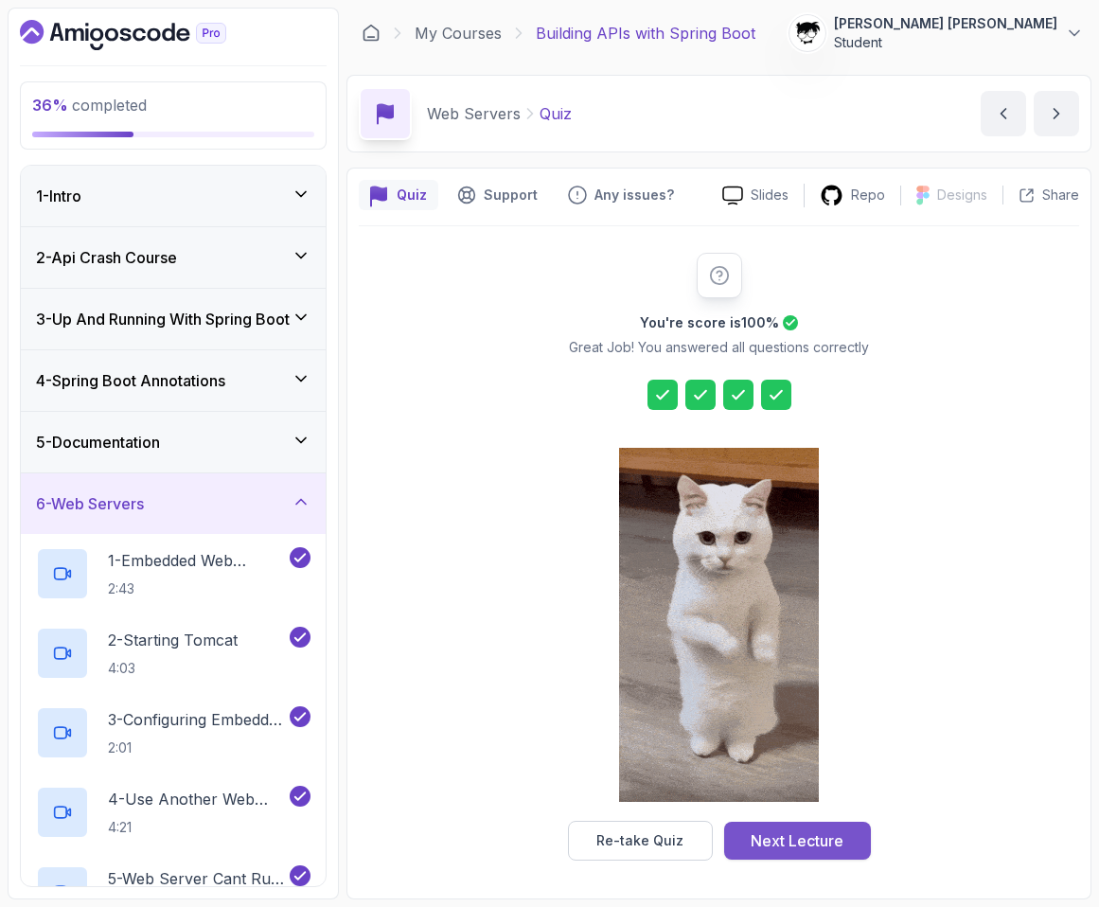
click at [758, 838] on div "Next Lecture" at bounding box center [797, 840] width 93 height 23
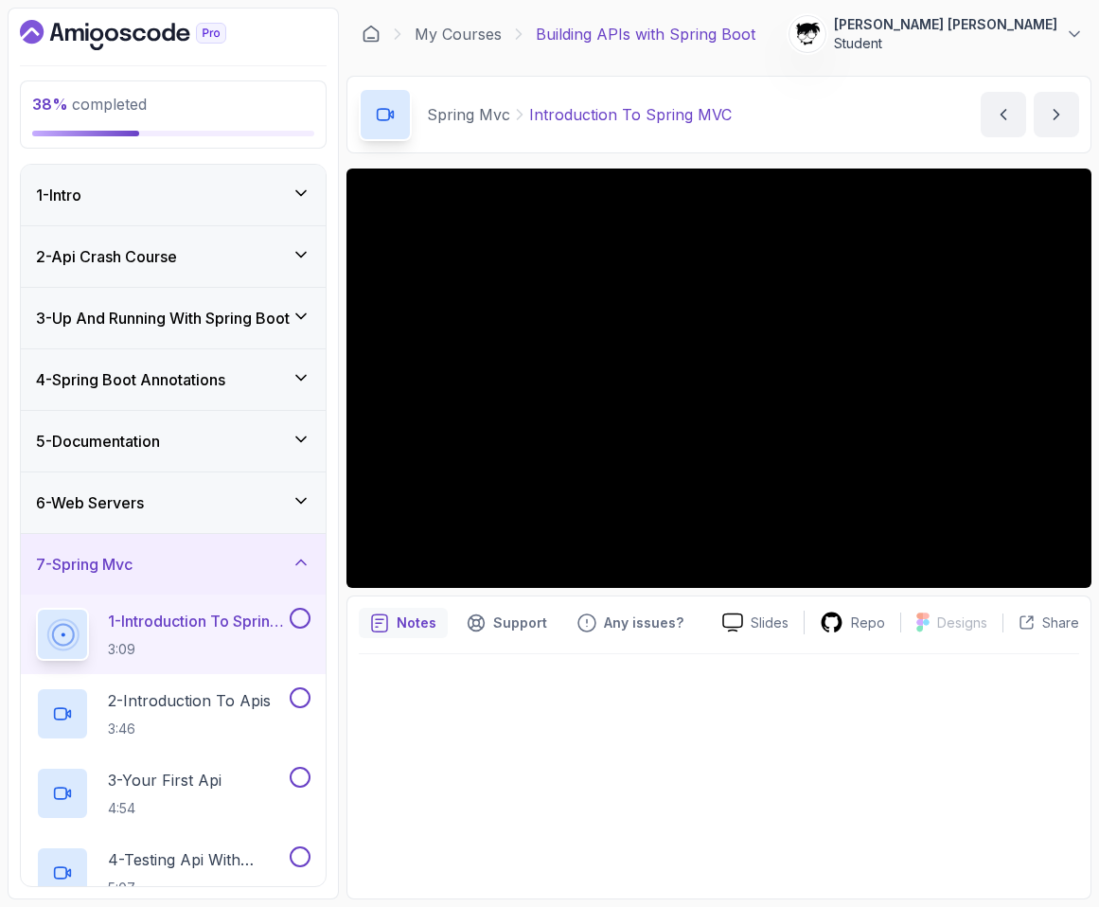
click at [12, 369] on section "38 % completed 1 - Intro 2 - Api Crash Course 3 - Up And Running With Spring Bo…" at bounding box center [549, 453] width 1099 height 907
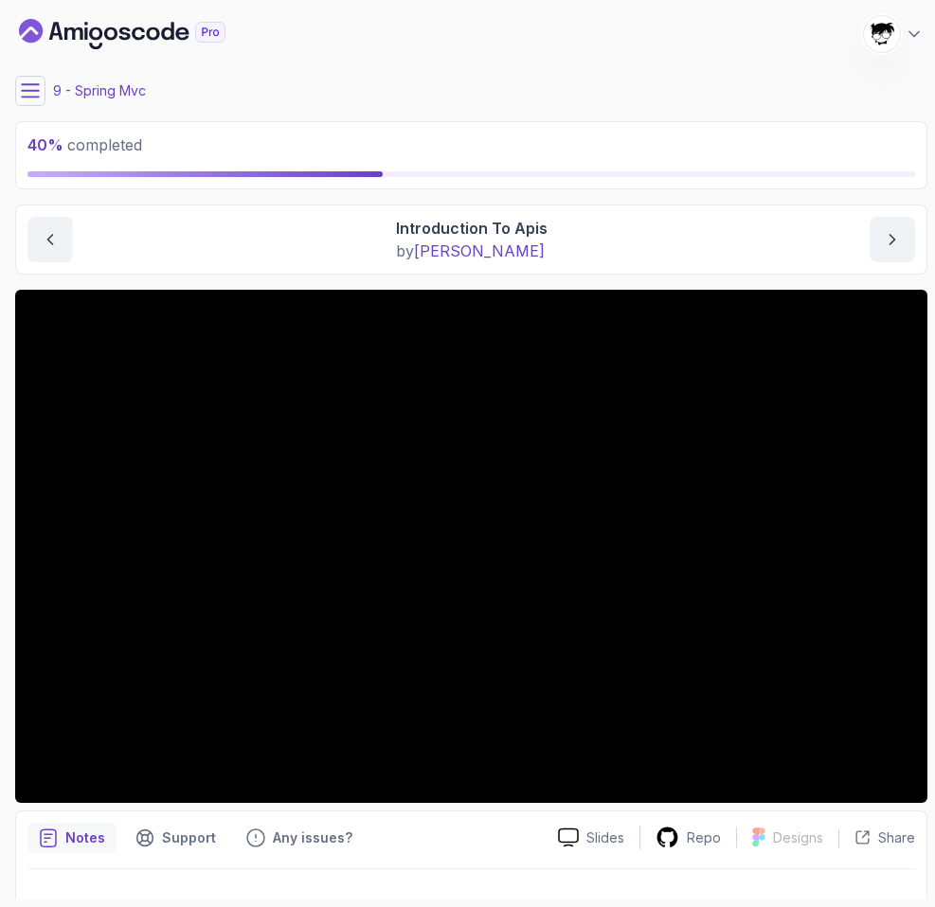
click at [26, 84] on icon at bounding box center [30, 90] width 17 height 12
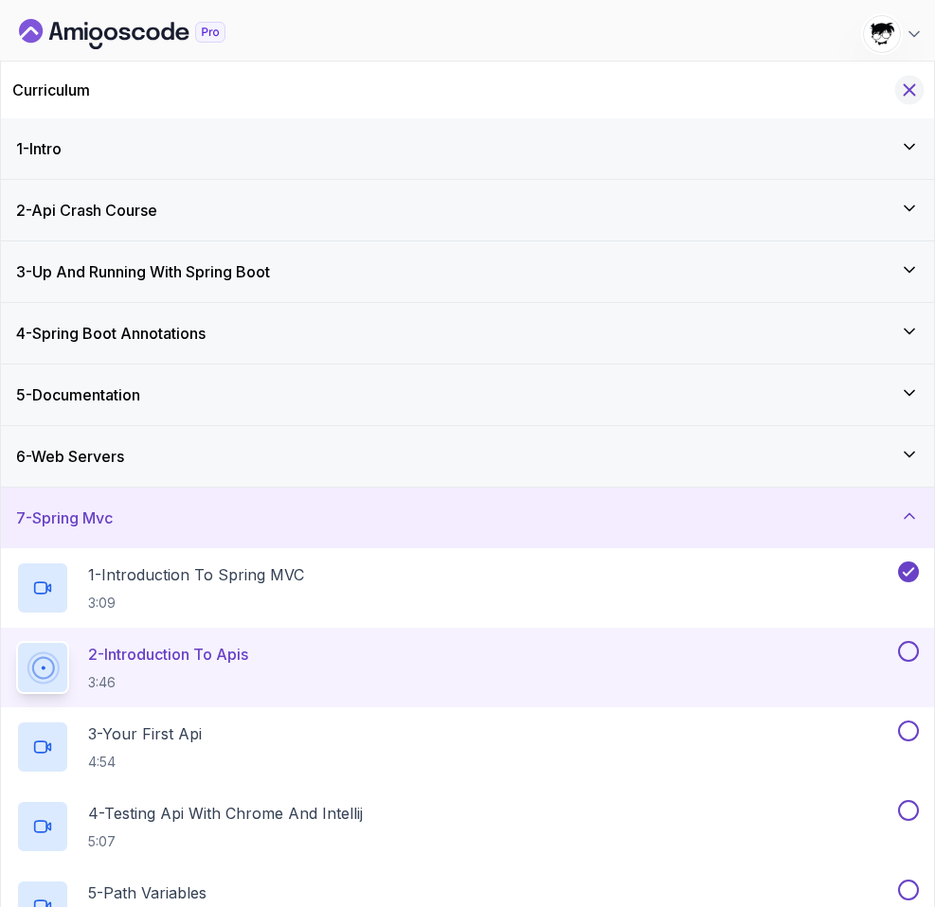
click at [906, 94] on icon "Hide Curriculum for mobile" at bounding box center [909, 90] width 21 height 21
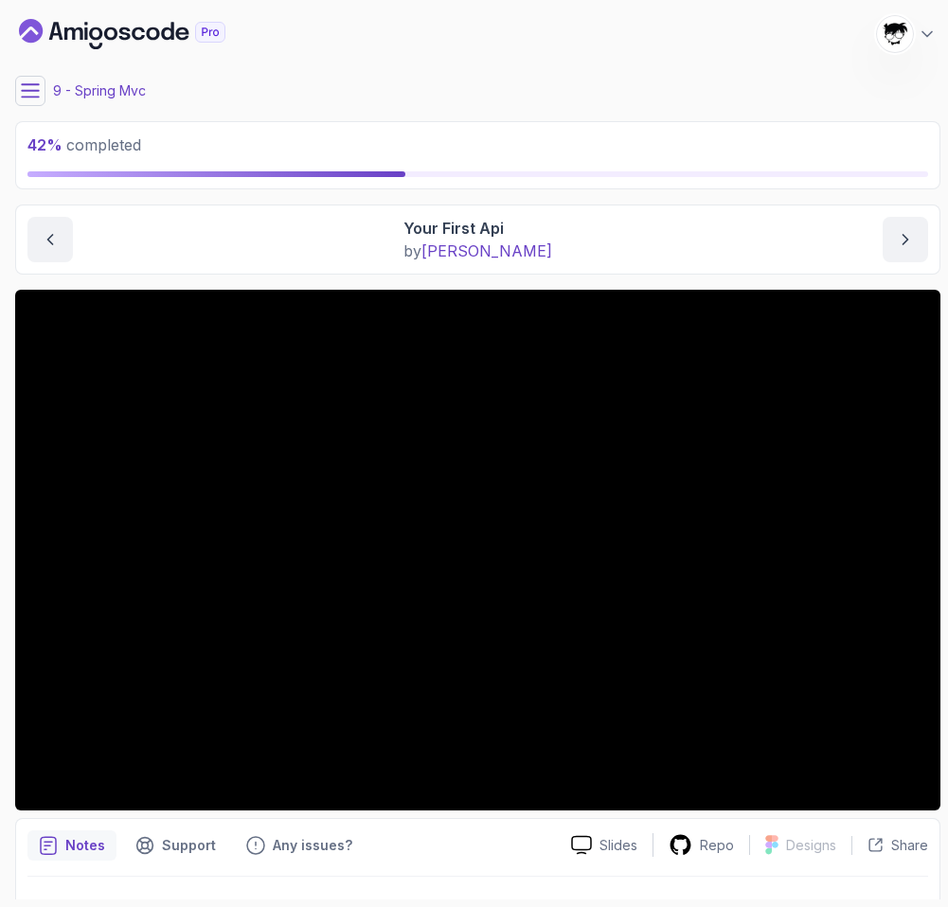
click at [35, 87] on icon at bounding box center [30, 90] width 19 height 19
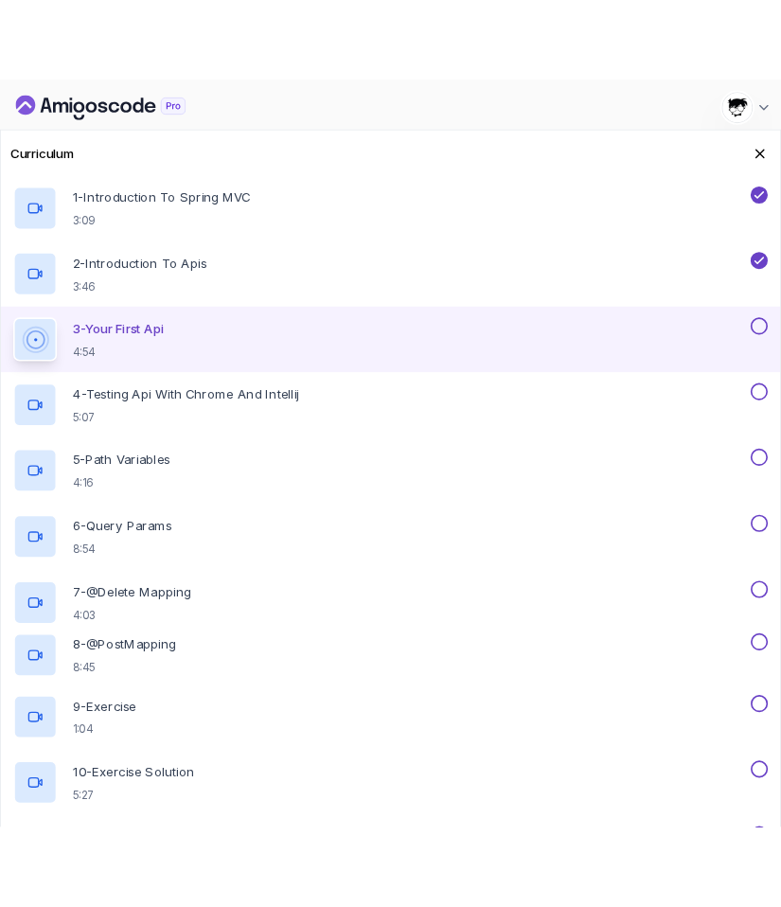
scroll to position [462, 0]
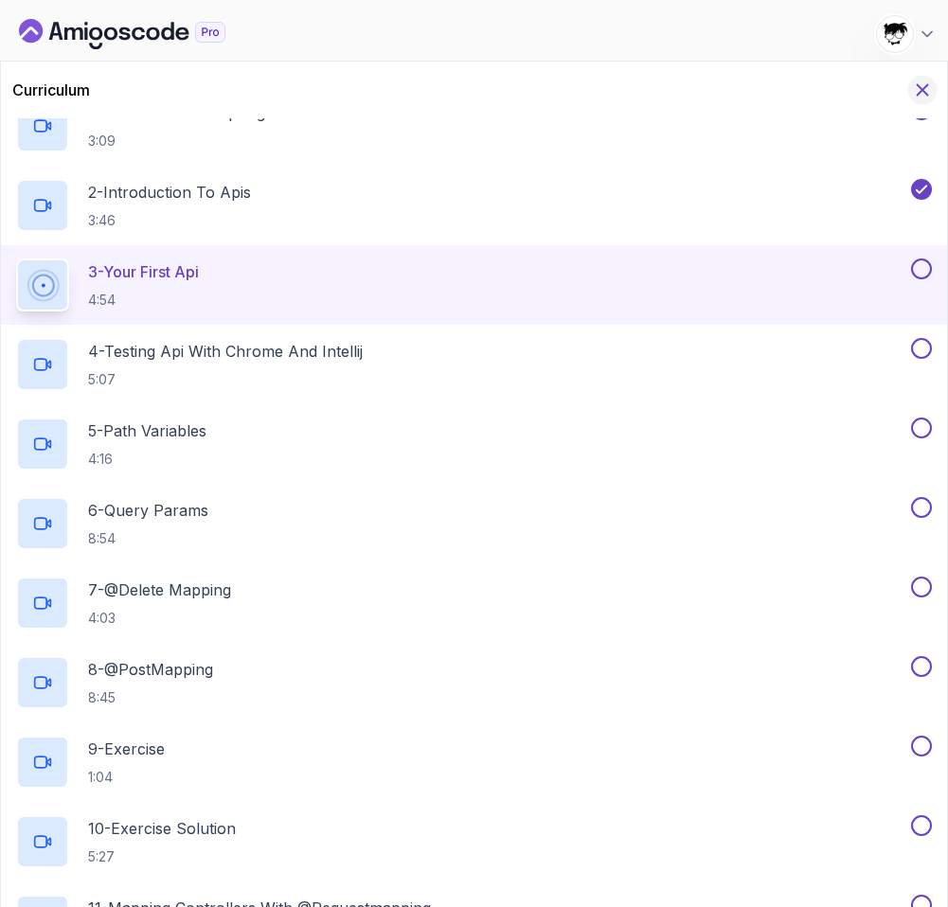
click at [906, 85] on icon "Hide Curriculum for mobile" at bounding box center [922, 90] width 21 height 21
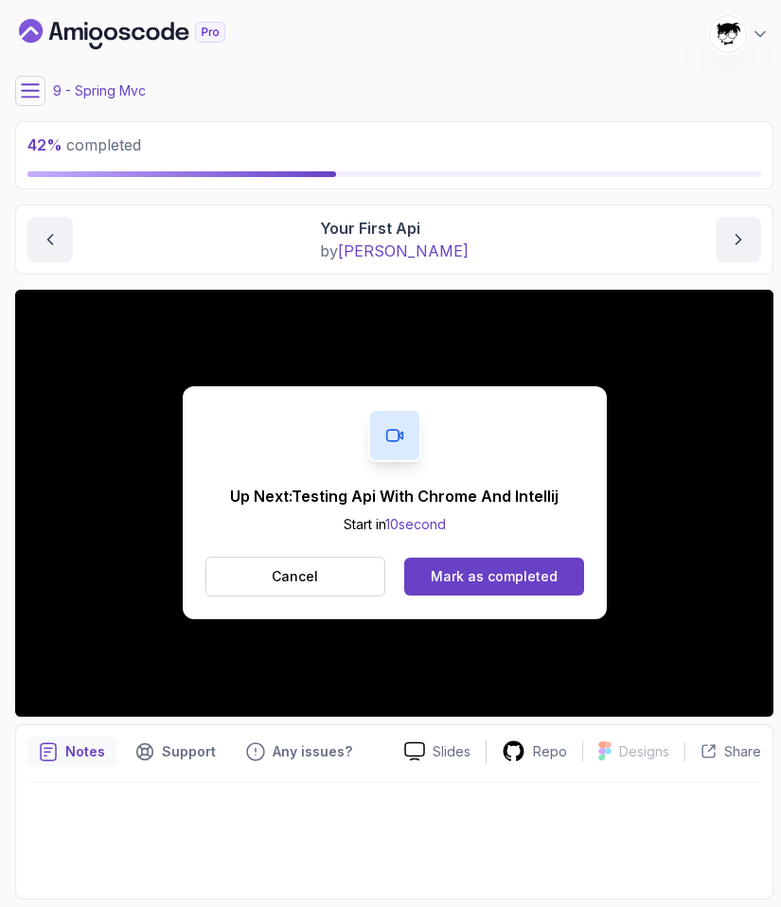
click at [496, 554] on div "Up Next: Testing Api With Chrome And Intellij Start in 10 second Cancel Mark as…" at bounding box center [395, 502] width 424 height 233
click at [493, 569] on div "Mark as completed" at bounding box center [494, 576] width 127 height 19
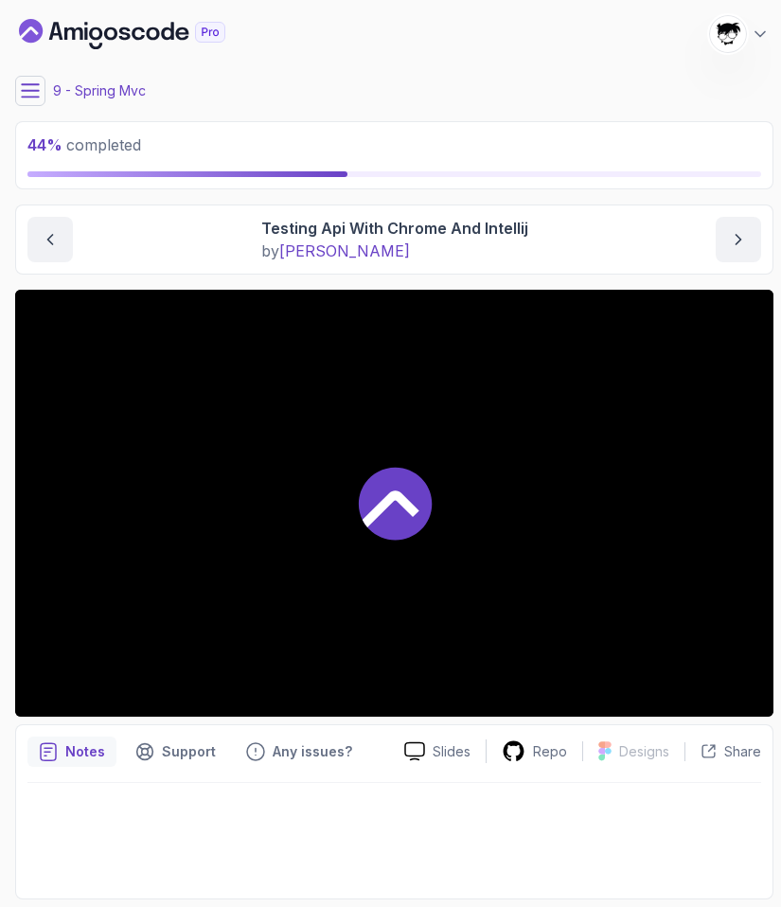
click at [22, 92] on icon at bounding box center [30, 90] width 19 height 19
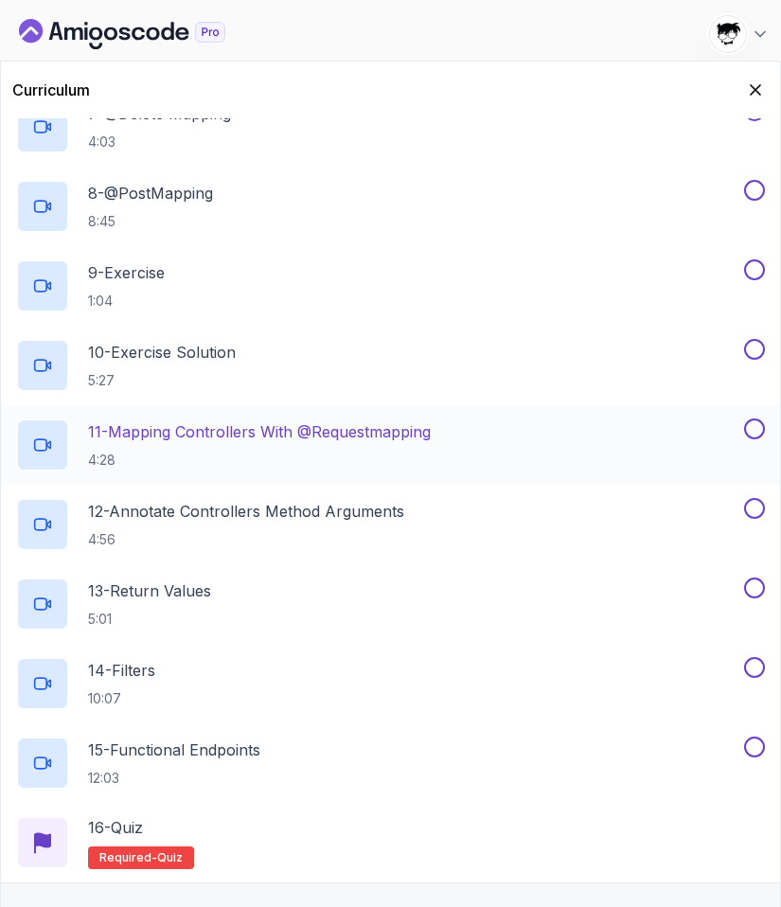
scroll to position [1039, 0]
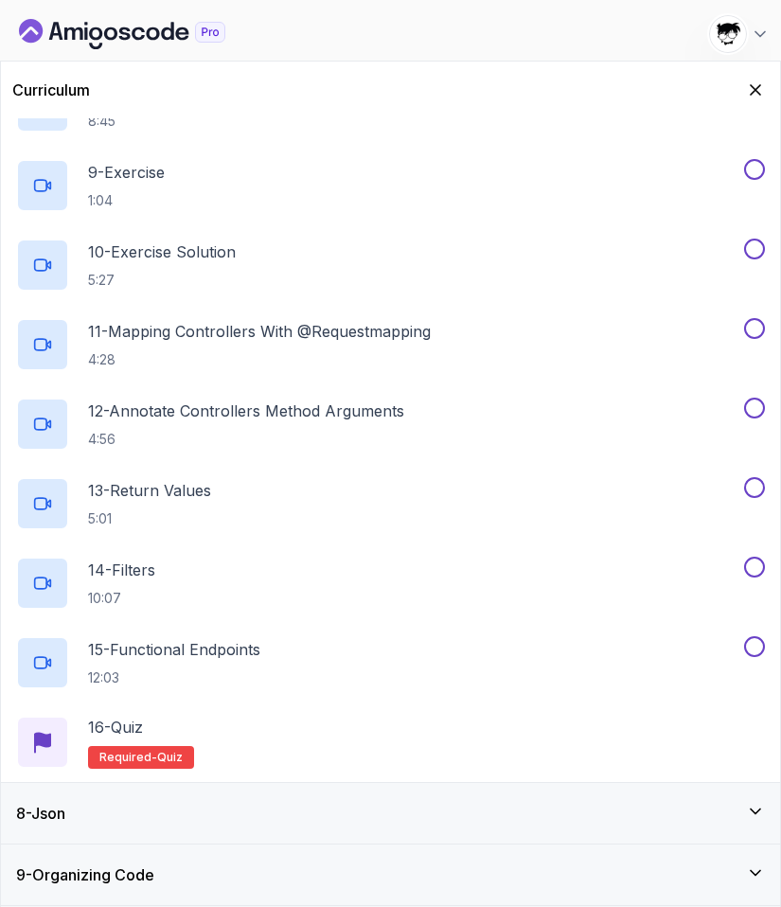
click at [129, 833] on div "8 - Json" at bounding box center [390, 813] width 779 height 61
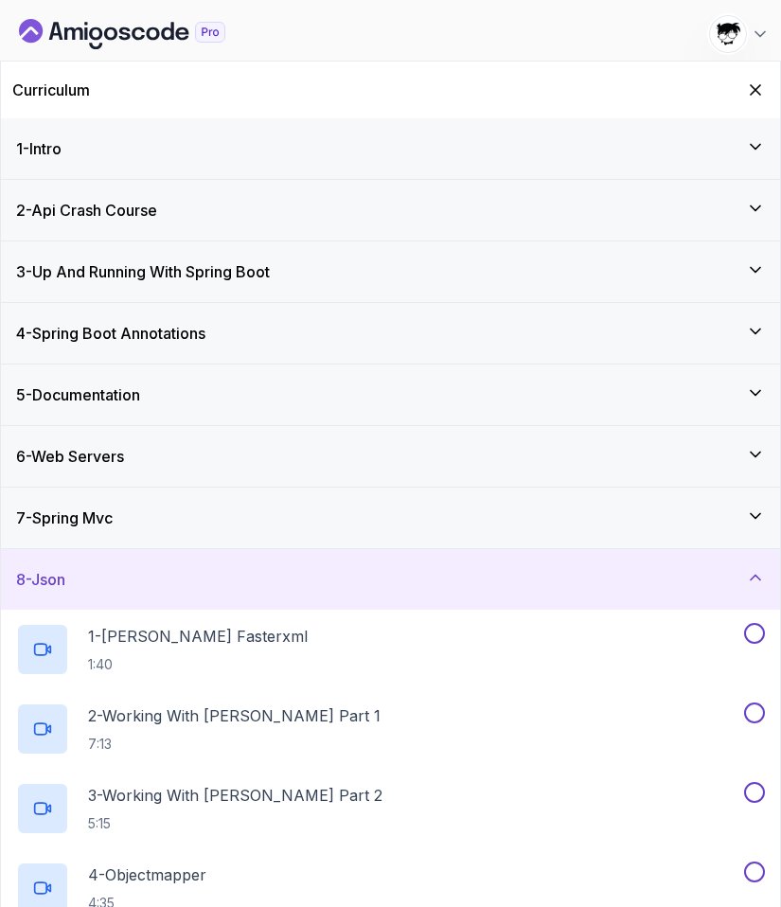
scroll to position [164, 0]
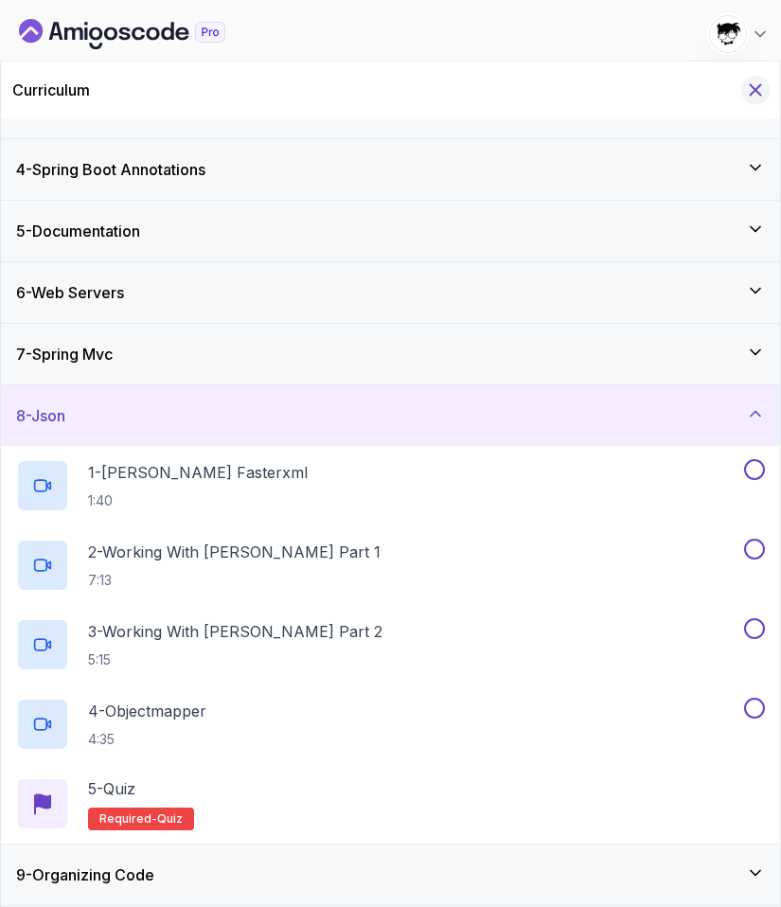
click at [750, 97] on icon "Hide Curriculum for mobile" at bounding box center [755, 90] width 21 height 21
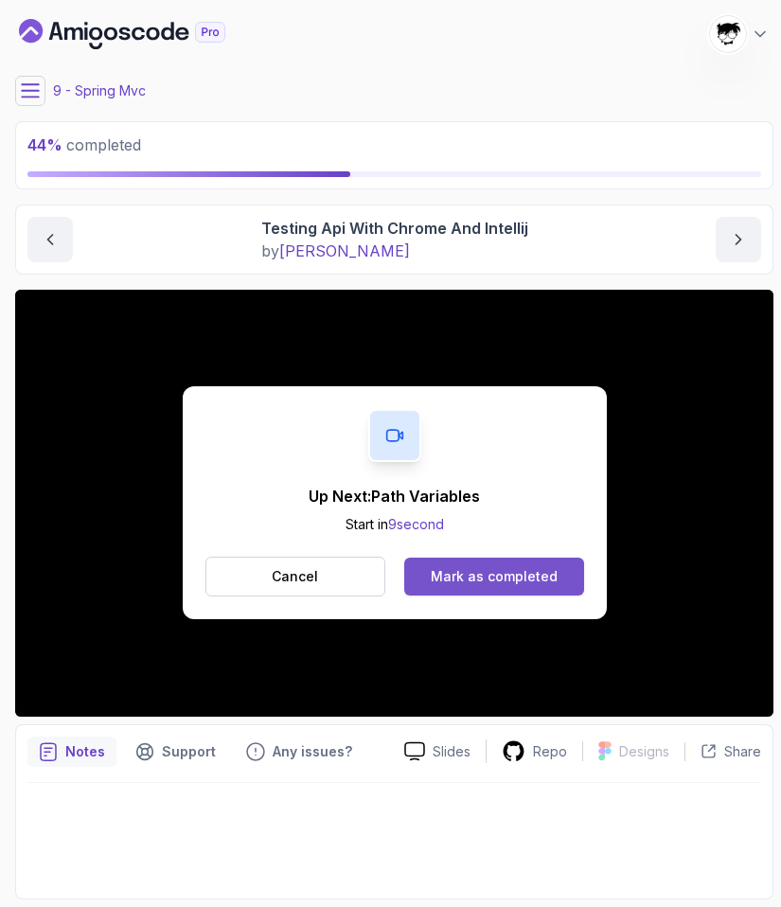
click at [455, 566] on button "Mark as completed" at bounding box center [493, 577] width 179 height 38
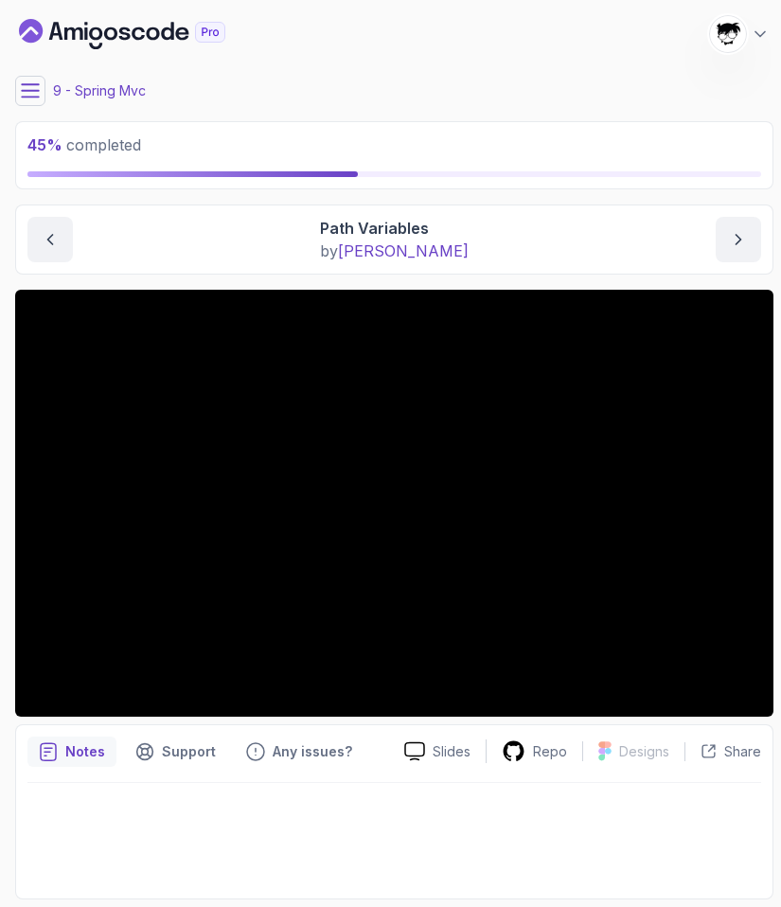
click at [33, 99] on icon at bounding box center [30, 90] width 19 height 19
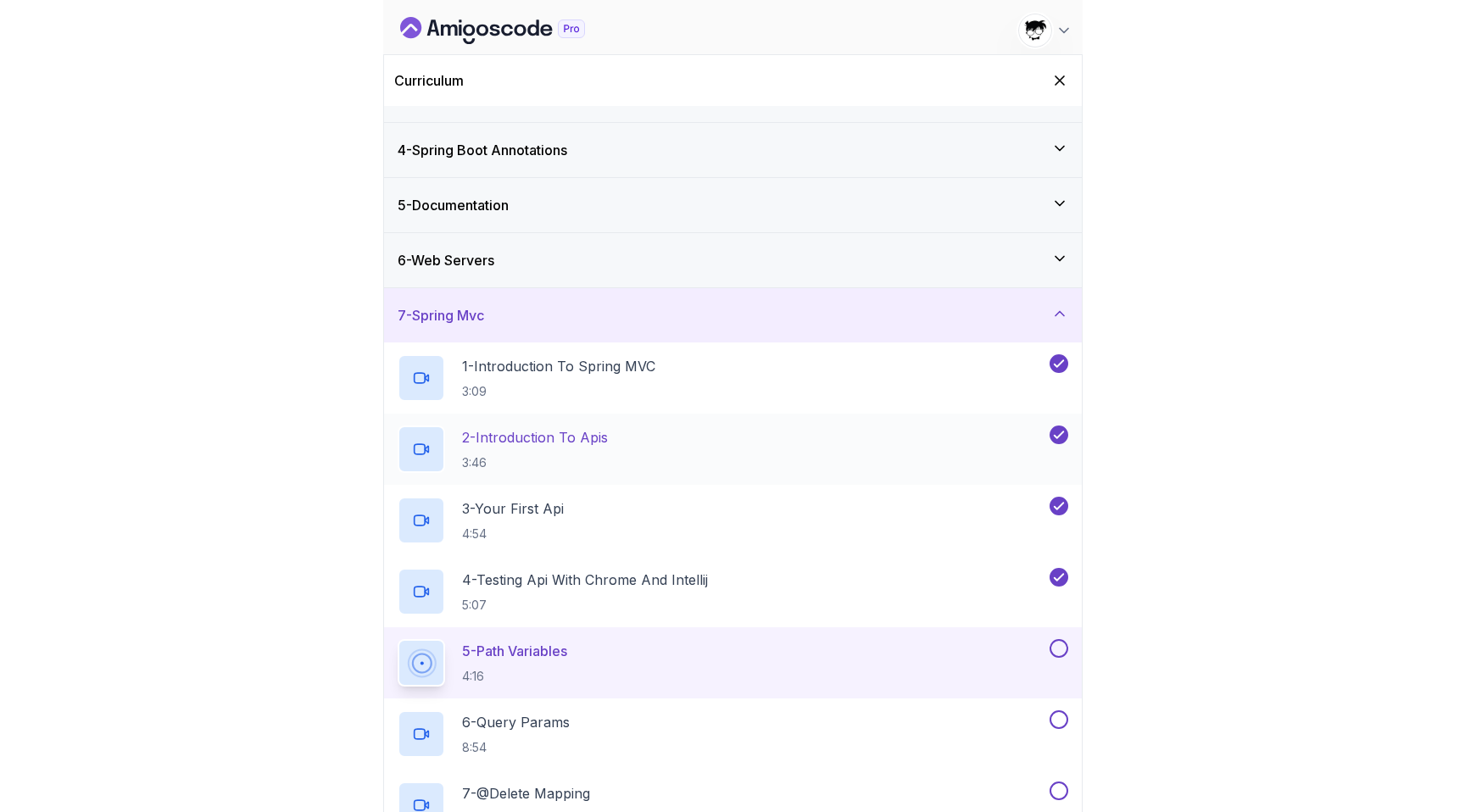
scroll to position [443, 0]
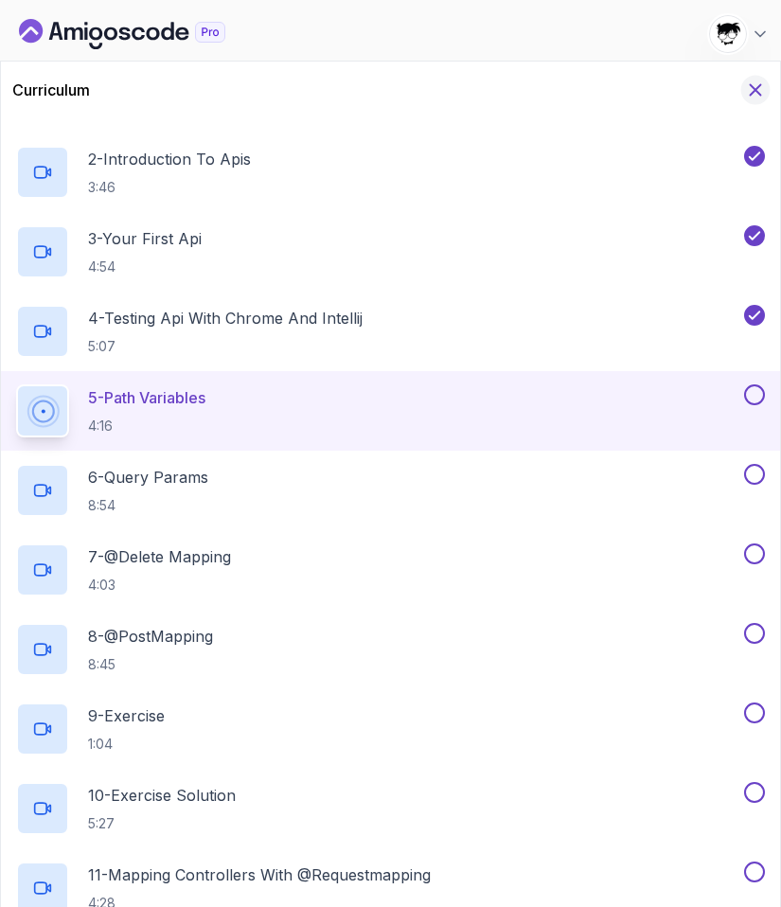
click at [751, 94] on icon "Hide Curriculum for mobile" at bounding box center [756, 90] width 10 height 10
